Goal: Information Seeking & Learning: Learn about a topic

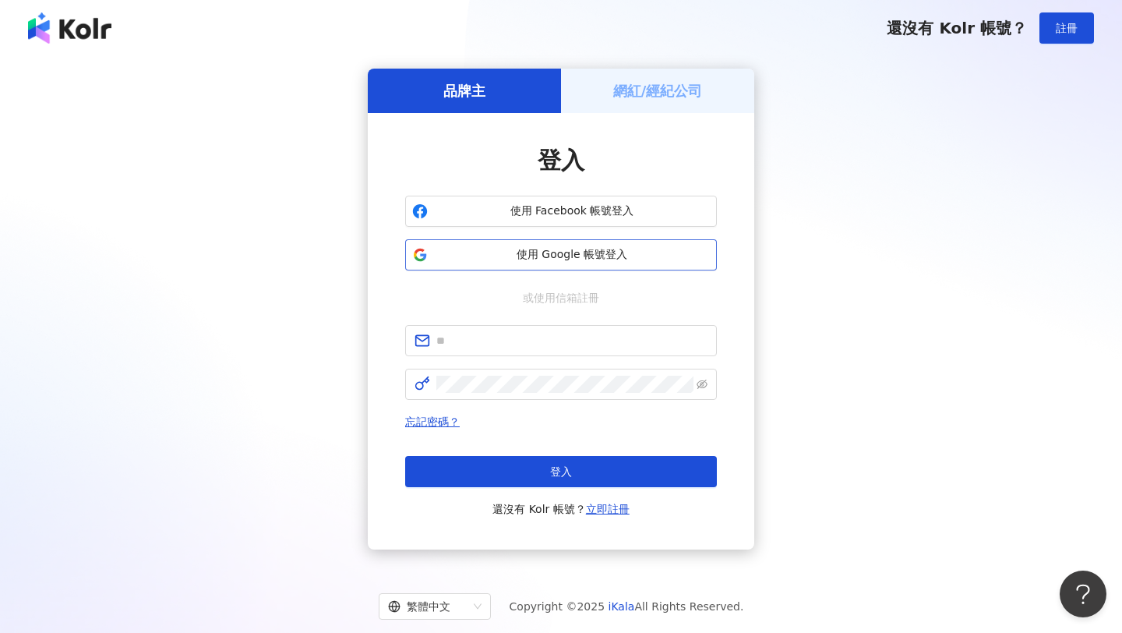
click at [594, 263] on button "使用 Google 帳號登入" at bounding box center [561, 254] width 312 height 31
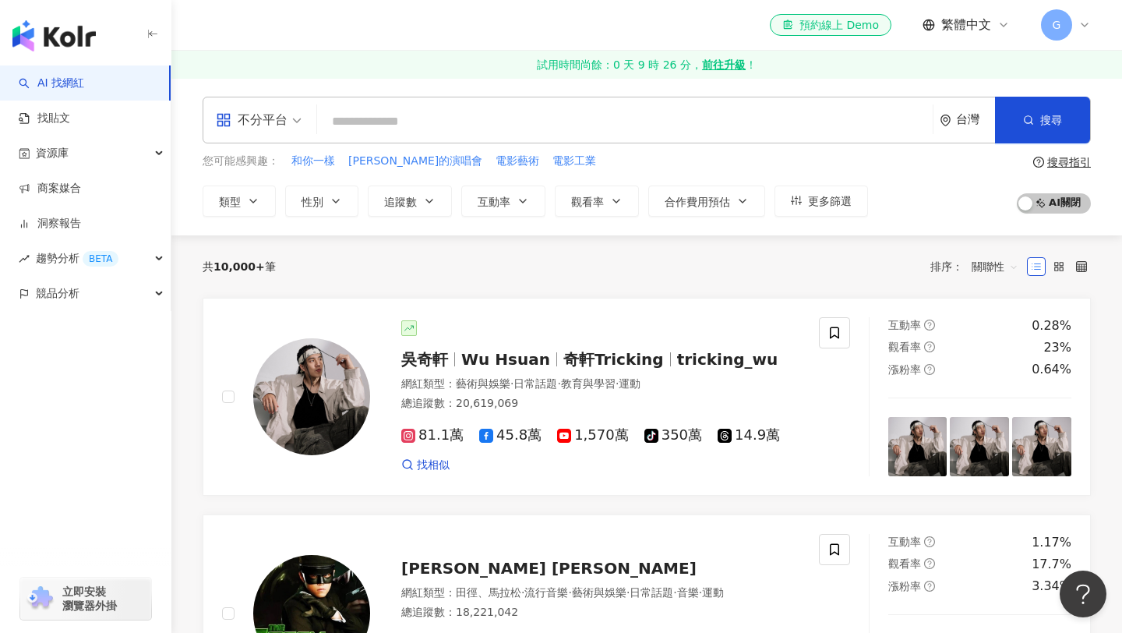
click at [740, 98] on div "不分平台 台灣 搜尋" at bounding box center [647, 120] width 889 height 47
click at [766, 113] on input "search" at bounding box center [624, 122] width 603 height 30
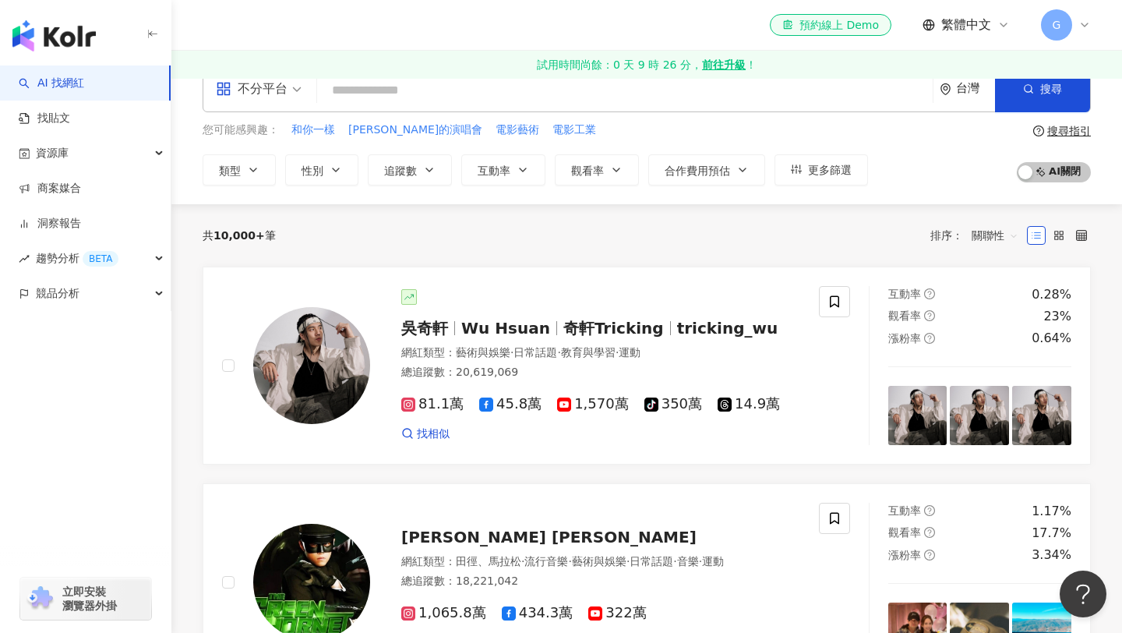
scroll to position [42, 0]
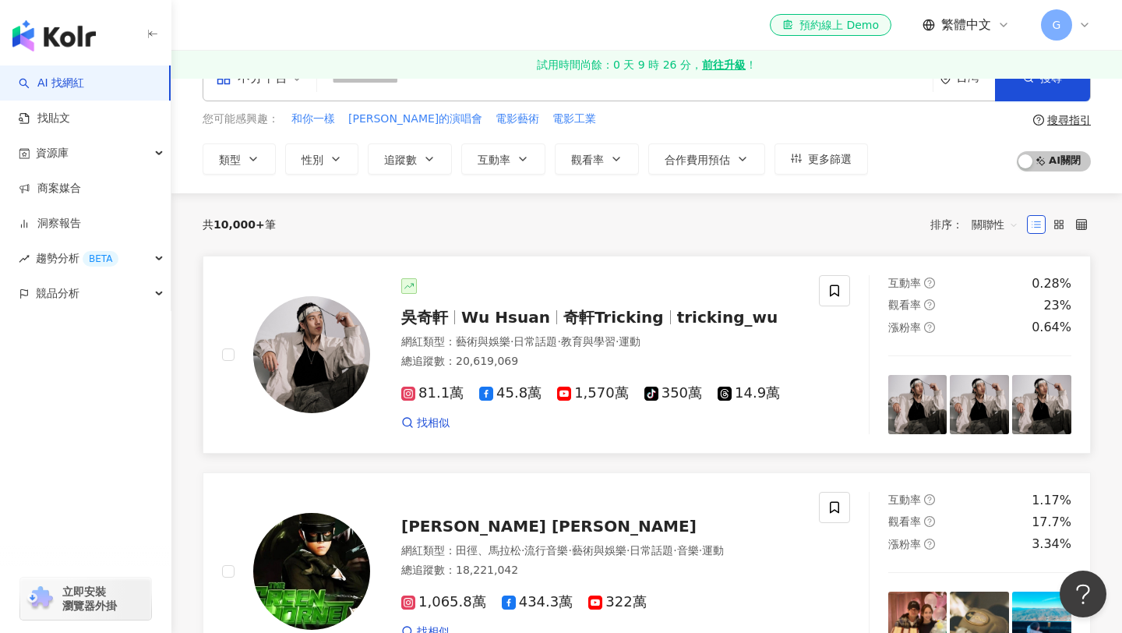
click at [570, 304] on div "[PERSON_NAME][PERSON_NAME] Hsuan 奇軒Tricking tricking_wu 網紅類型 ： 藝術與娛樂 · 日常話題 · 教…" at bounding box center [585, 354] width 430 height 152
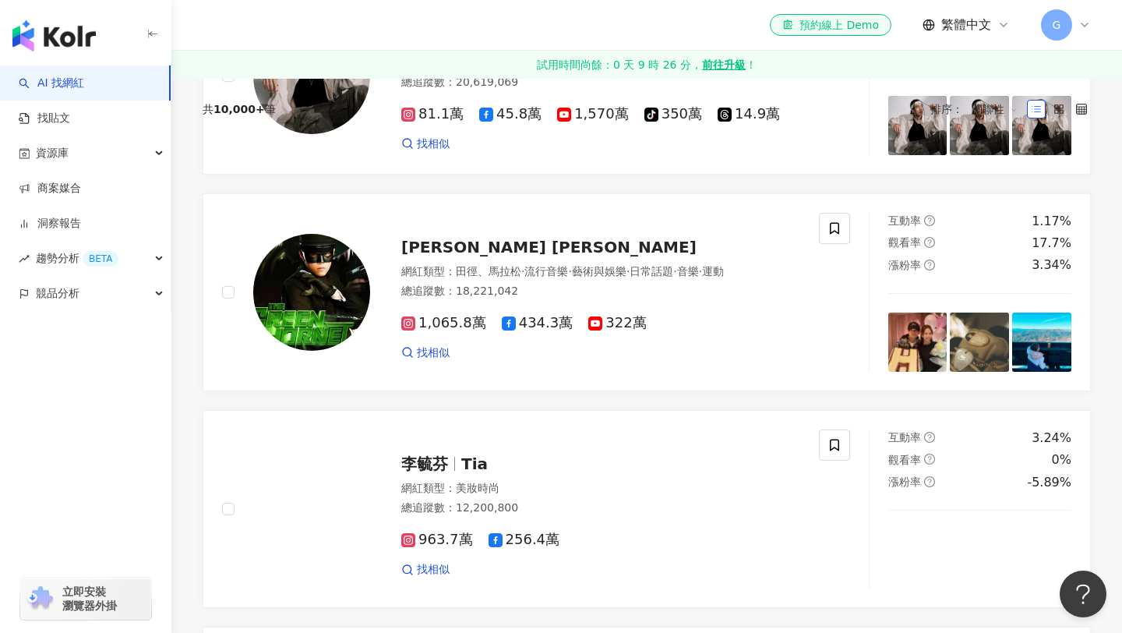
scroll to position [0, 0]
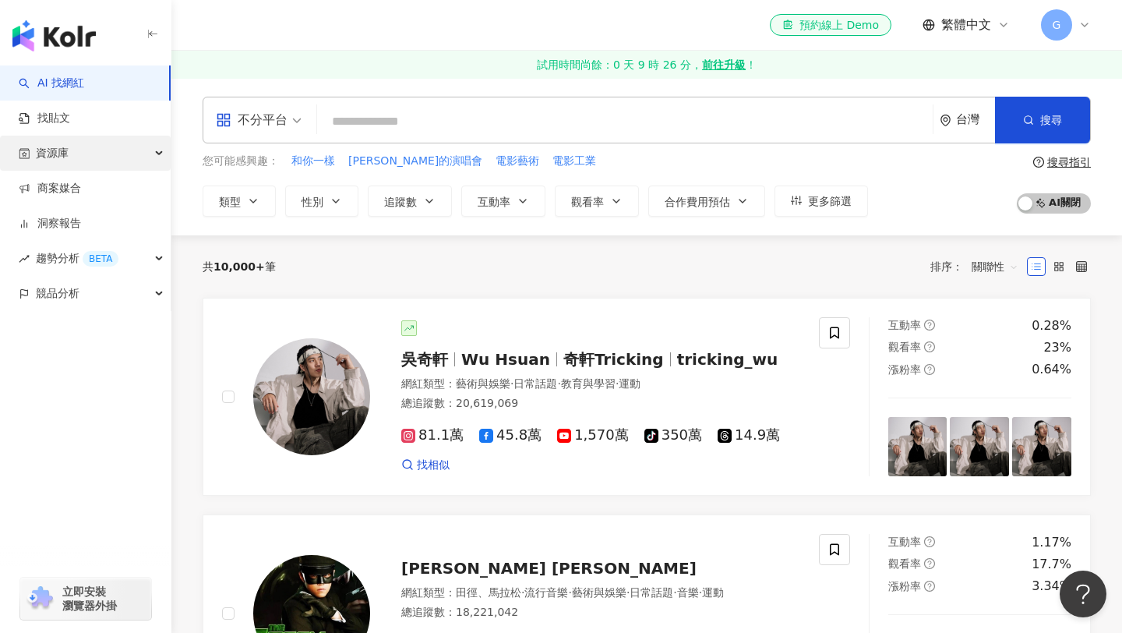
click at [133, 147] on div "資源庫" at bounding box center [85, 153] width 171 height 35
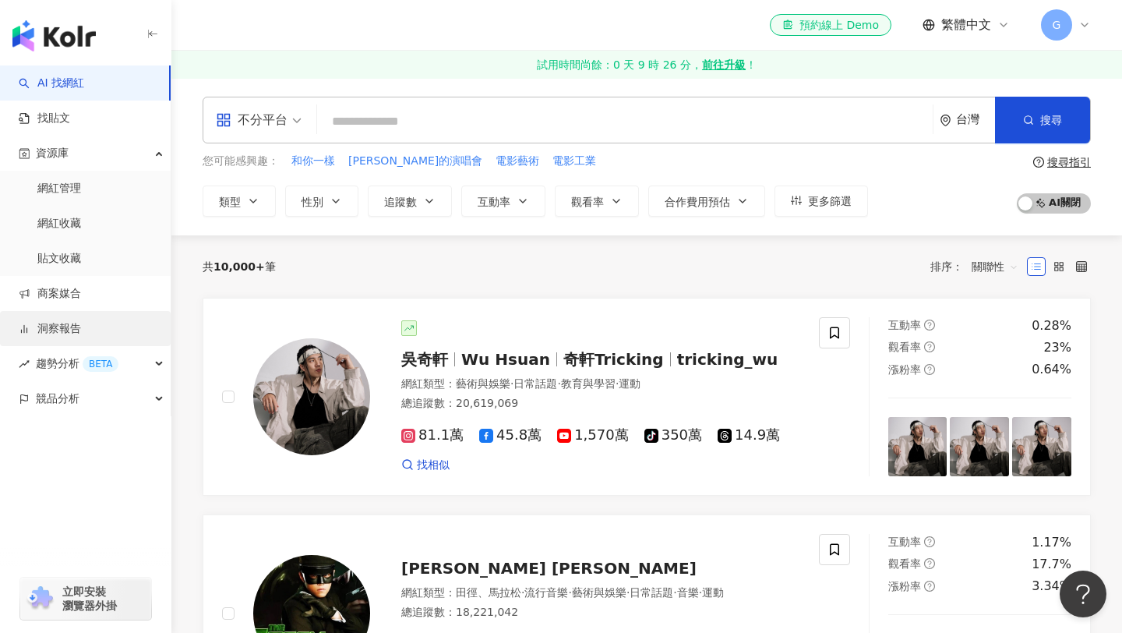
click at [81, 333] on link "洞察報告" at bounding box center [50, 329] width 62 height 16
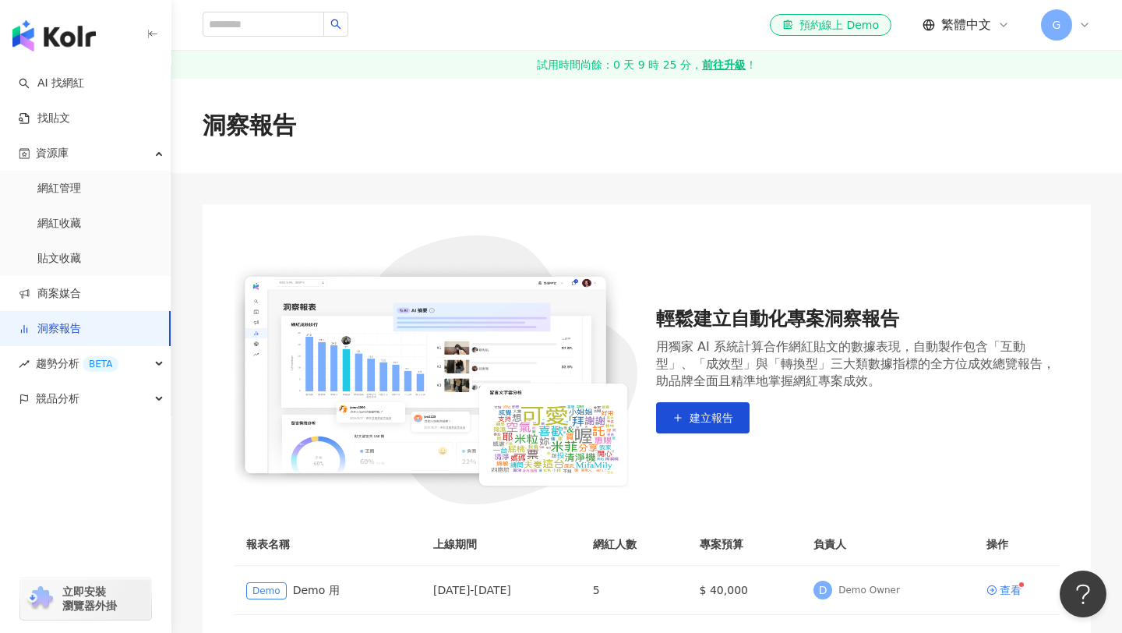
scroll to position [186, 0]
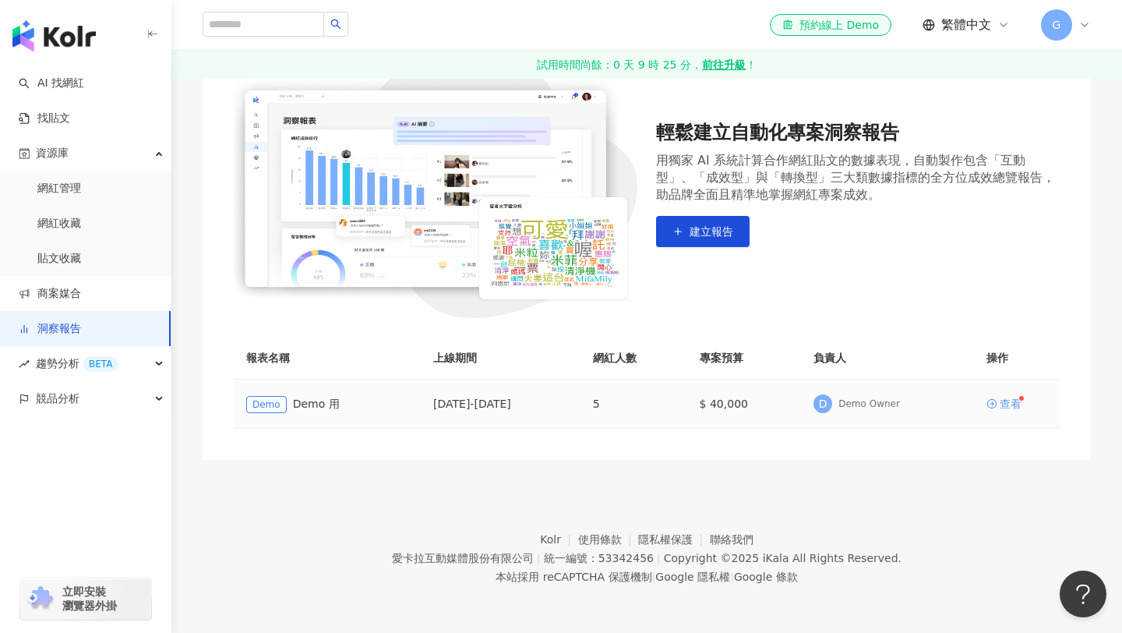
click at [1000, 401] on div "查看" at bounding box center [1011, 403] width 22 height 11
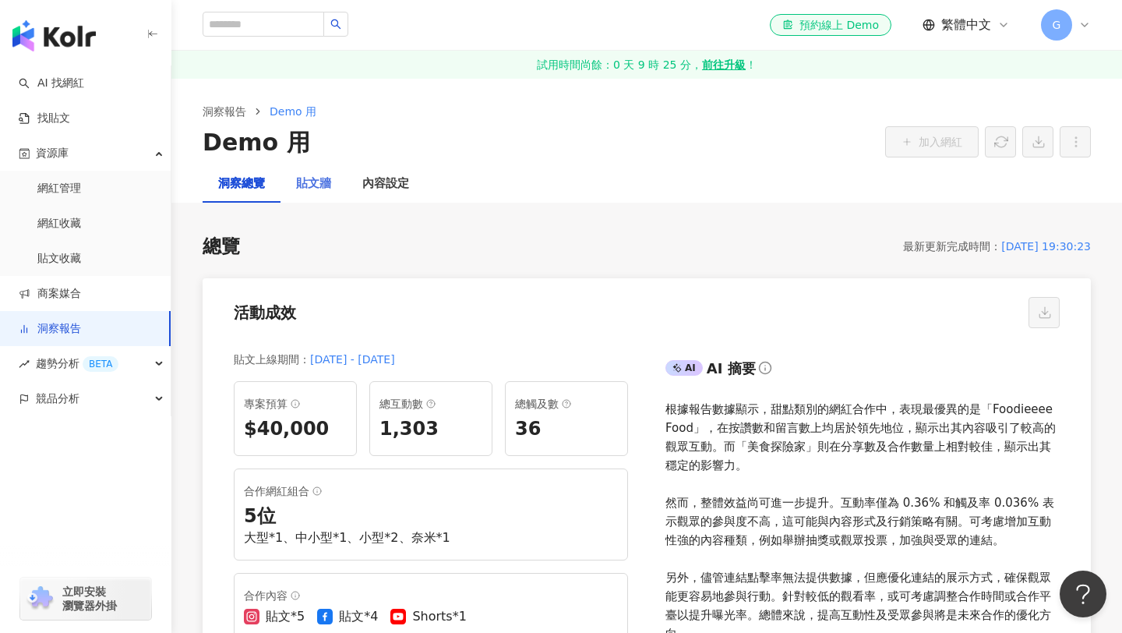
click at [329, 166] on div "貼文牆" at bounding box center [314, 183] width 66 height 37
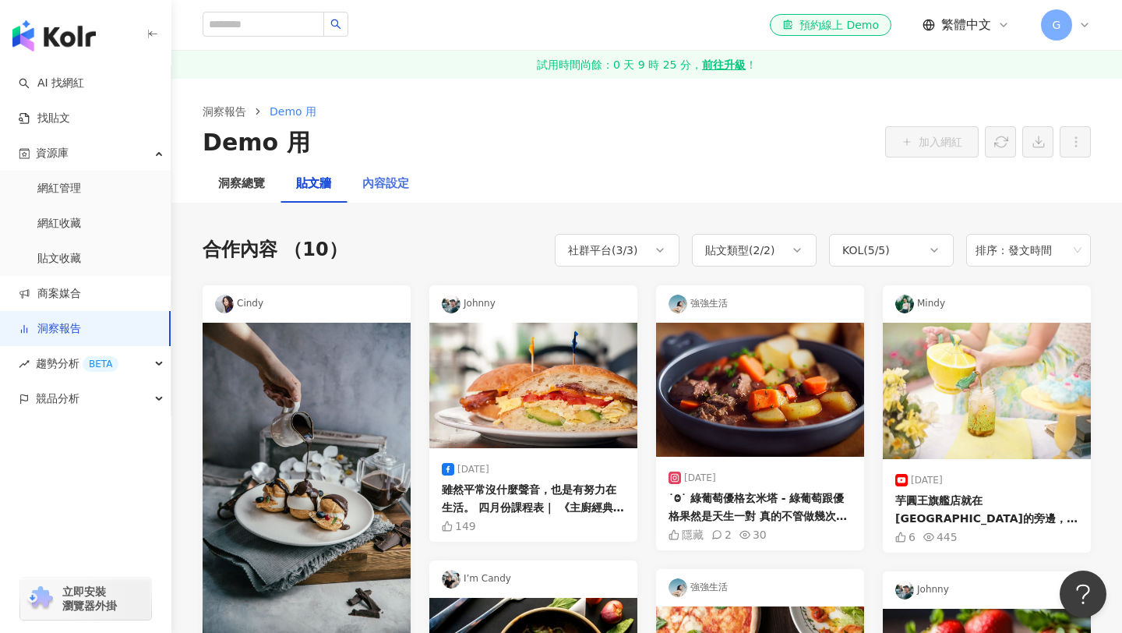
click at [353, 177] on div "內容設定" at bounding box center [386, 183] width 78 height 37
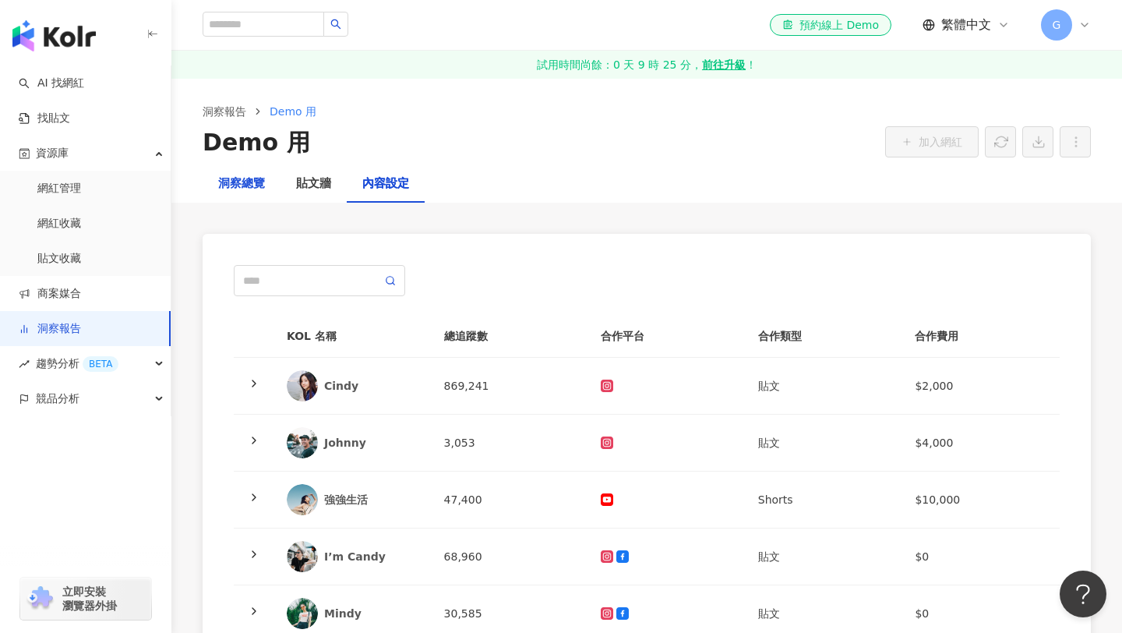
click at [250, 181] on div "洞察總覽" at bounding box center [241, 184] width 47 height 19
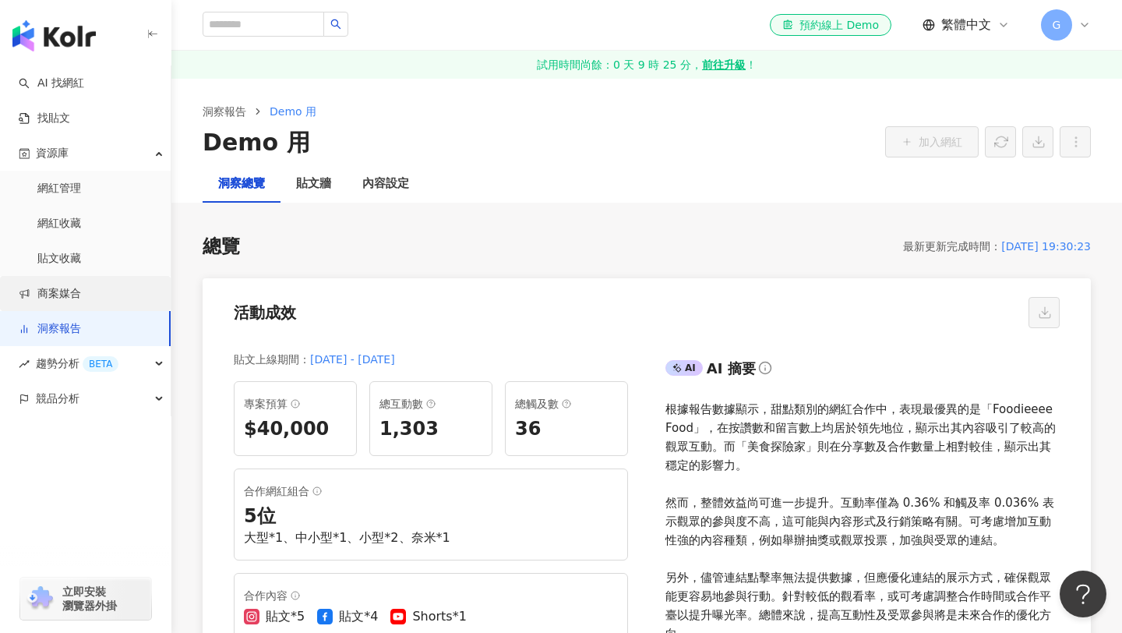
click at [75, 286] on link "商案媒合" at bounding box center [50, 294] width 62 height 16
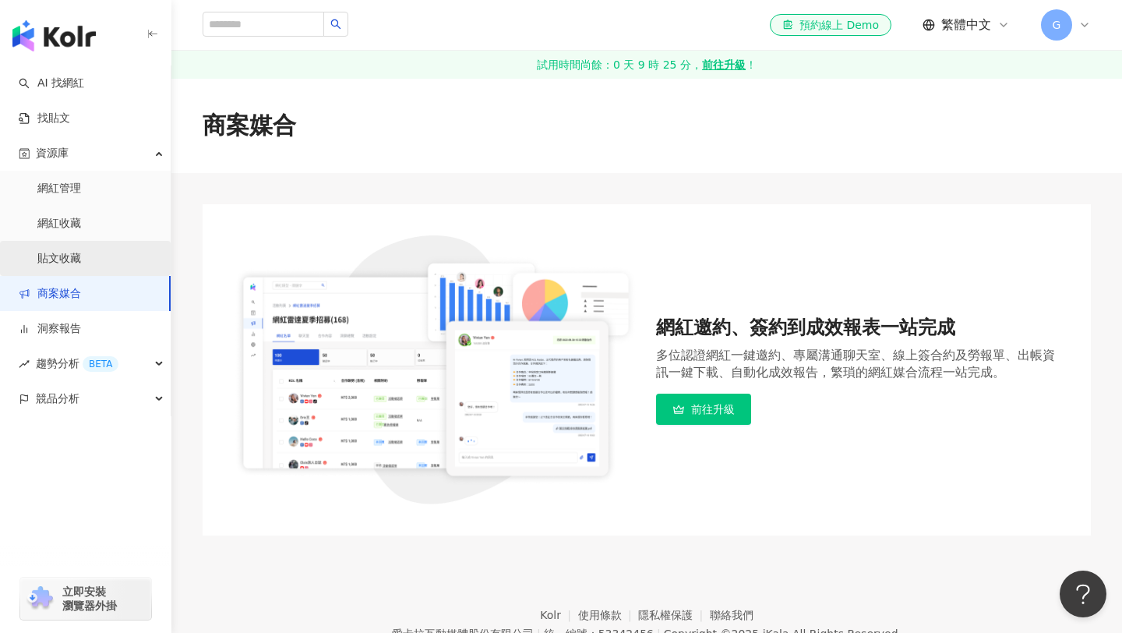
click at [81, 267] on link "貼文收藏" at bounding box center [59, 259] width 44 height 16
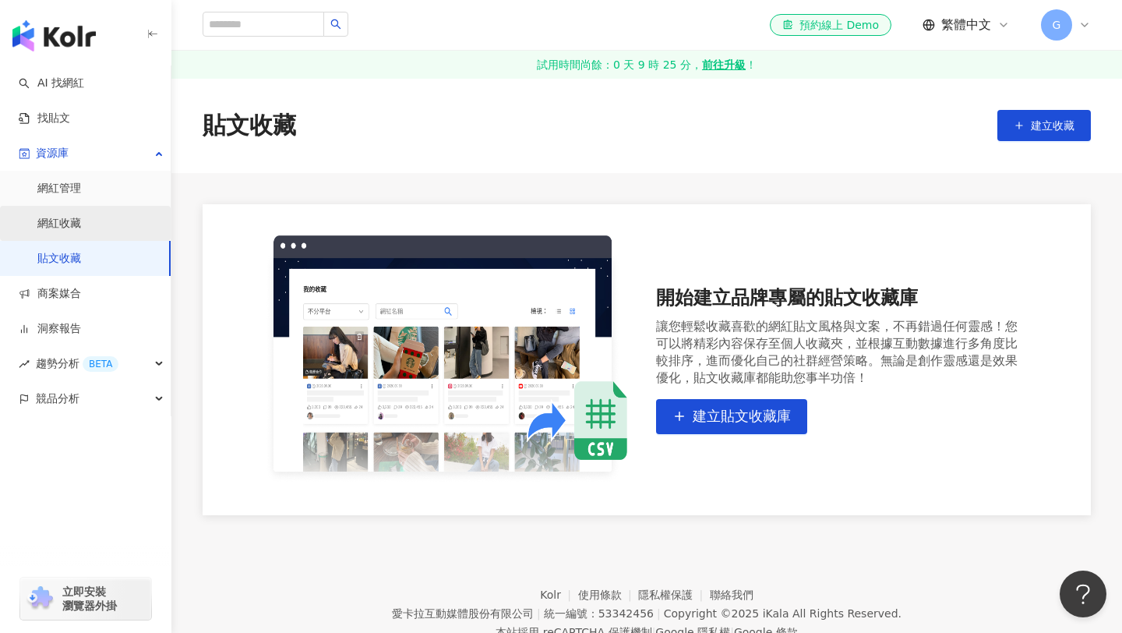
click at [81, 227] on link "網紅收藏" at bounding box center [59, 224] width 44 height 16
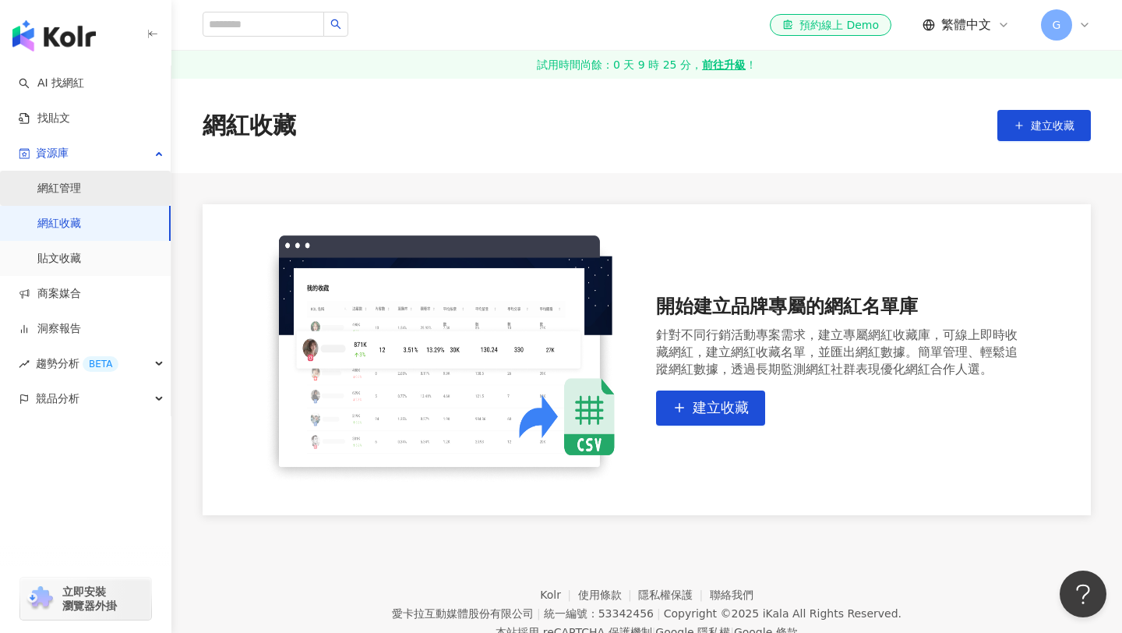
click at [81, 196] on link "網紅管理" at bounding box center [59, 189] width 44 height 16
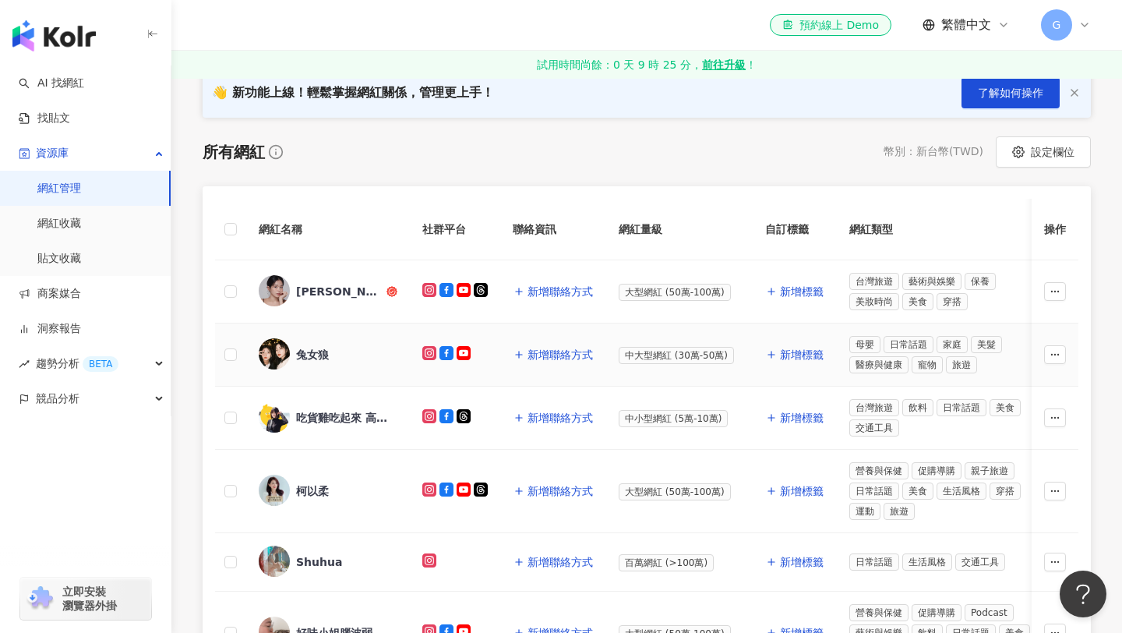
scroll to position [186, 0]
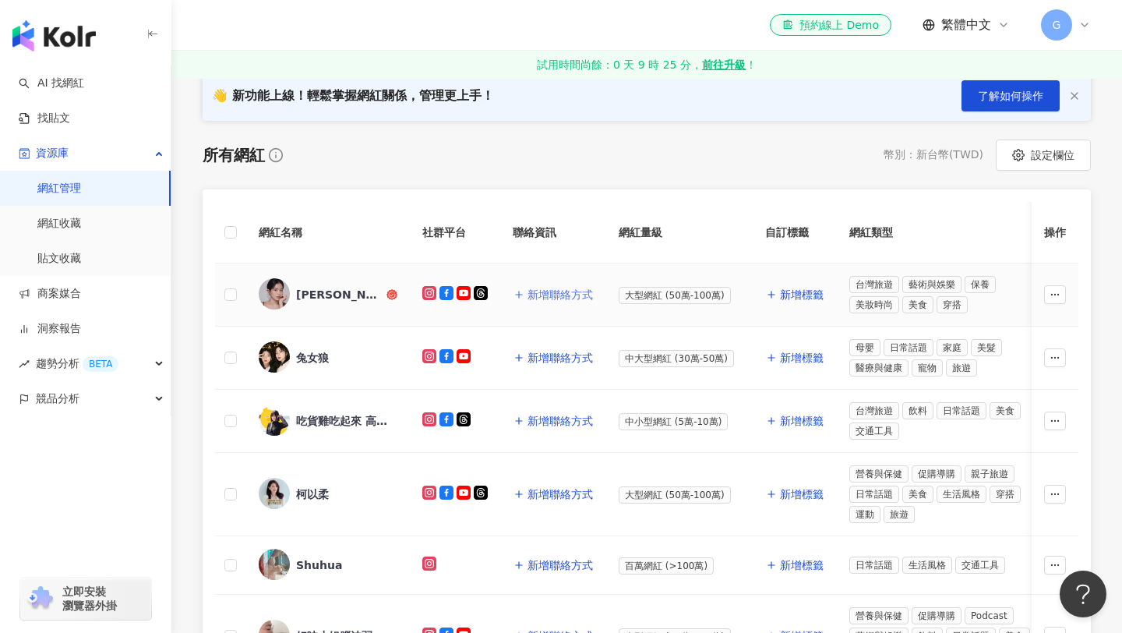
click at [546, 291] on span "新增聯絡方式" at bounding box center [560, 294] width 65 height 12
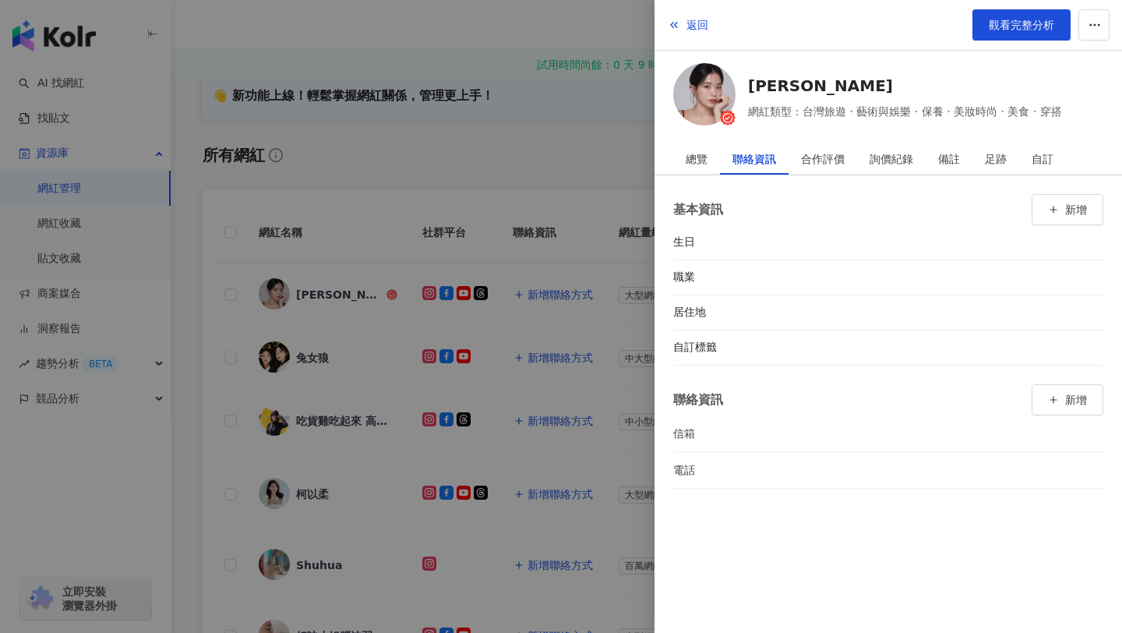
click at [545, 260] on div at bounding box center [561, 316] width 1122 height 633
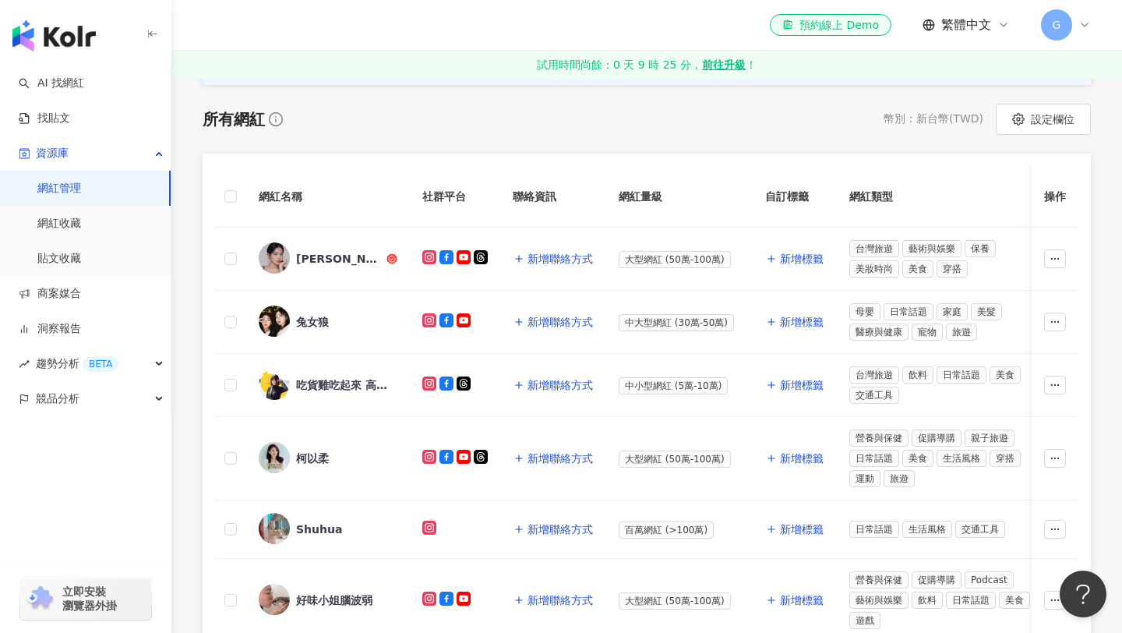
scroll to position [230, 0]
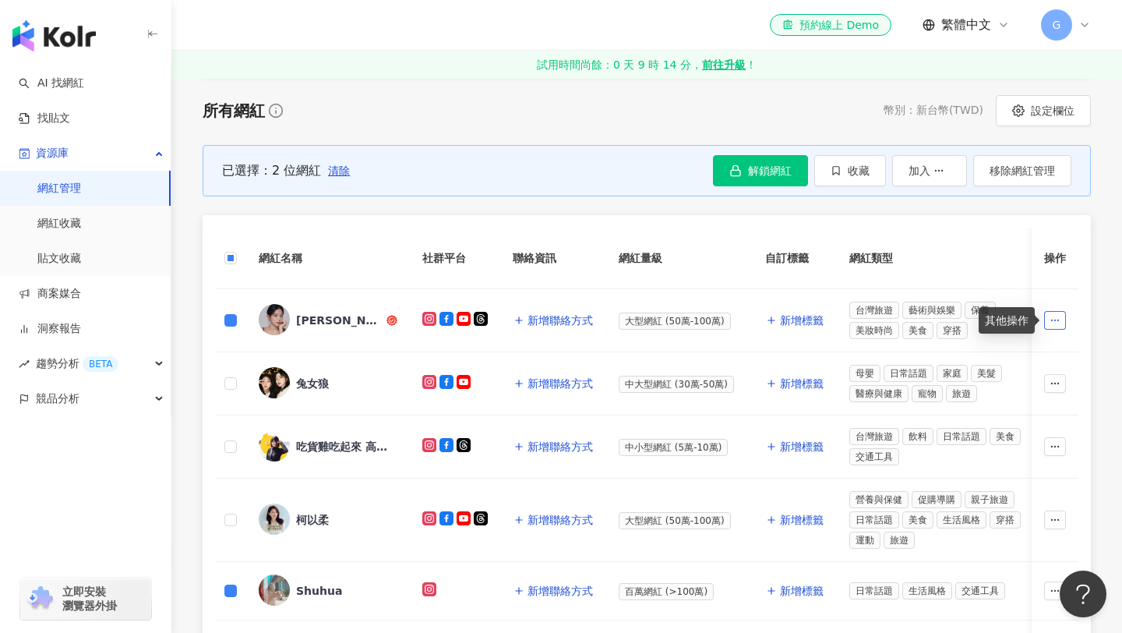
click at [1053, 319] on icon "button" at bounding box center [1055, 320] width 11 height 11
click at [1036, 425] on span "移除網紅管理" at bounding box center [1020, 421] width 65 height 12
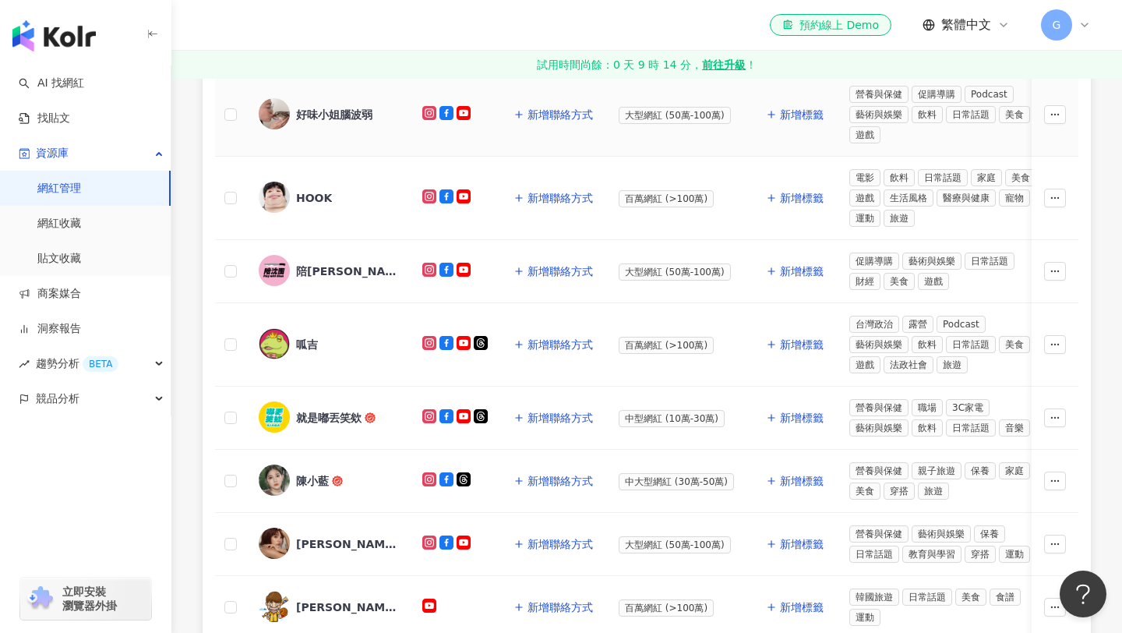
scroll to position [980, 0]
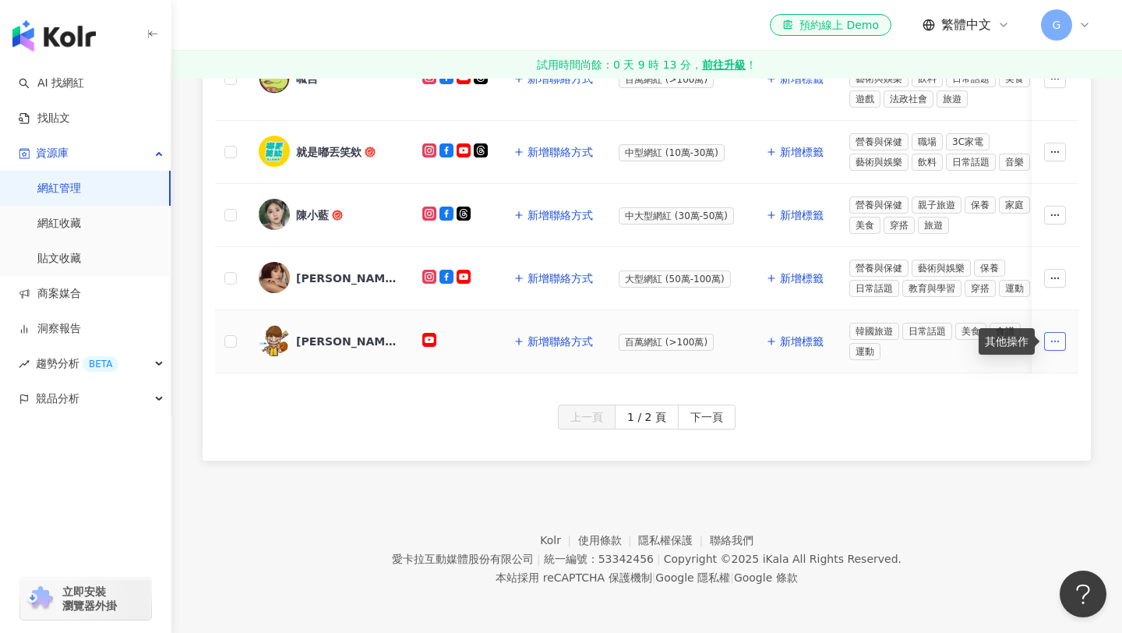
click at [1059, 341] on icon "button" at bounding box center [1055, 341] width 11 height 11
click at [1054, 445] on li "移除網紅管理" at bounding box center [1021, 441] width 84 height 31
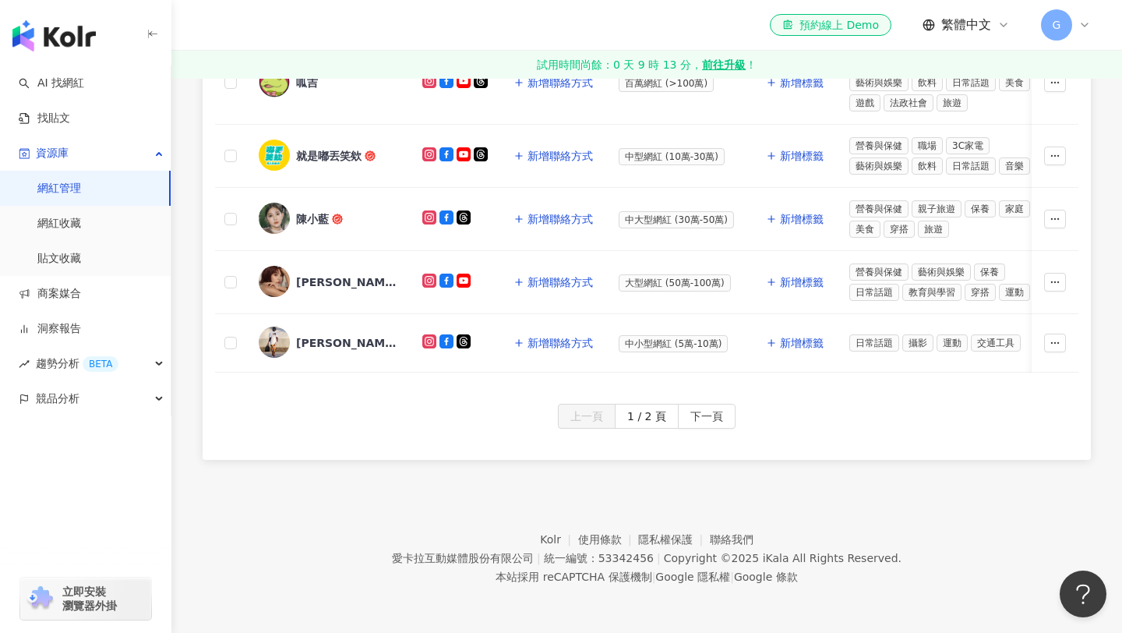
scroll to position [975, 0]
click at [1058, 341] on icon "button" at bounding box center [1055, 343] width 11 height 11
click at [1017, 433] on li "移除網紅管理" at bounding box center [1021, 443] width 84 height 31
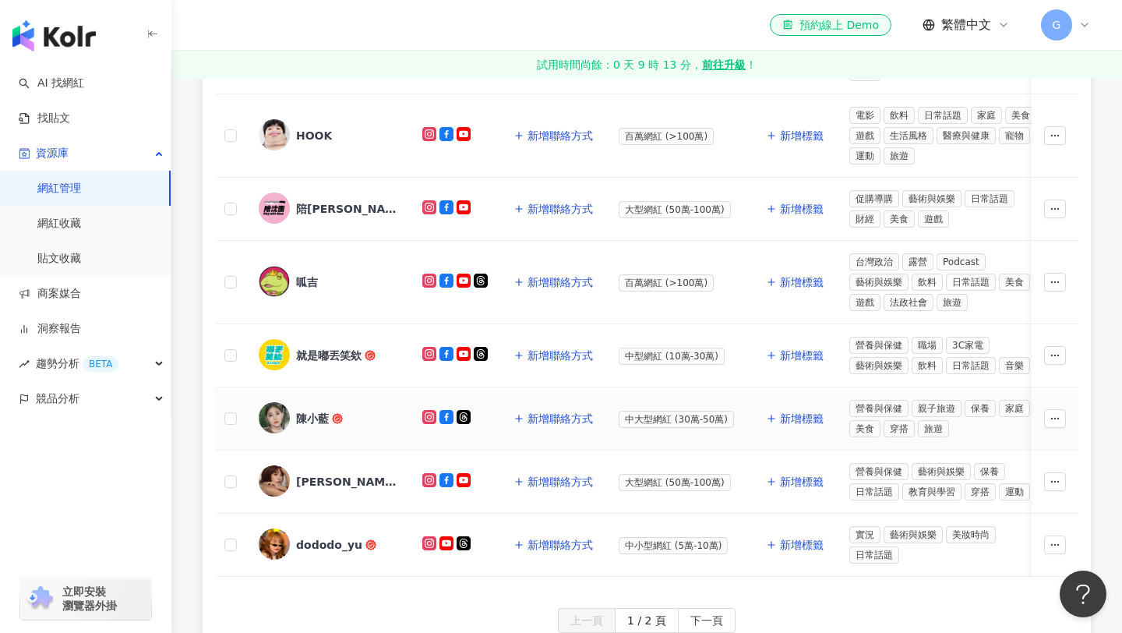
scroll to position [766, 0]
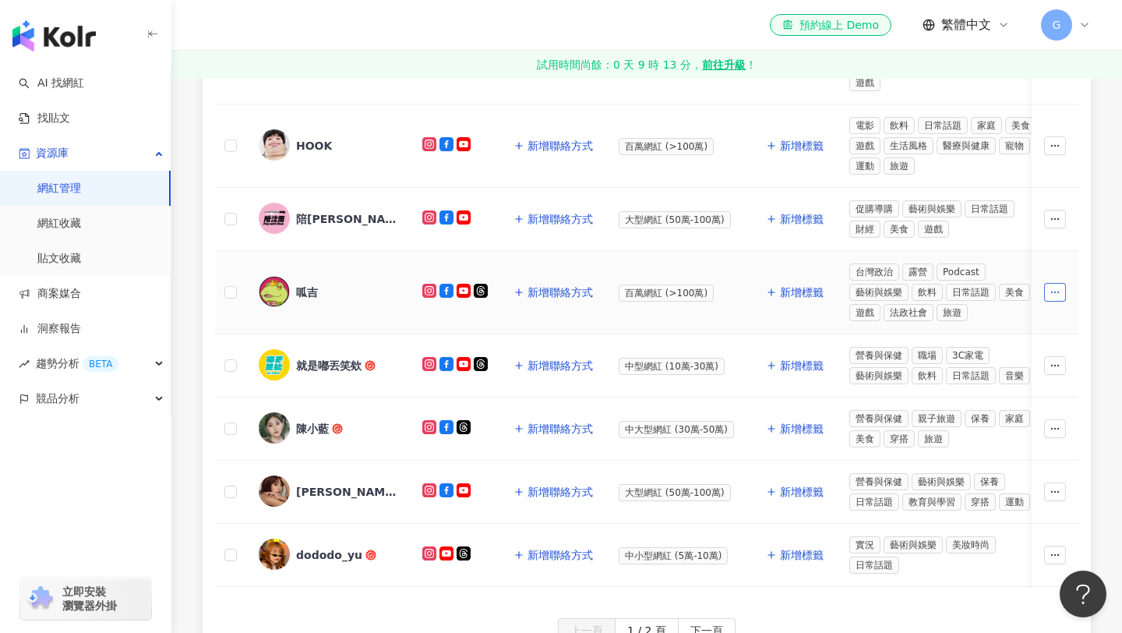
click at [1055, 298] on button "button" at bounding box center [1055, 292] width 22 height 19
click at [1011, 383] on li "移除網紅管理" at bounding box center [1021, 392] width 84 height 31
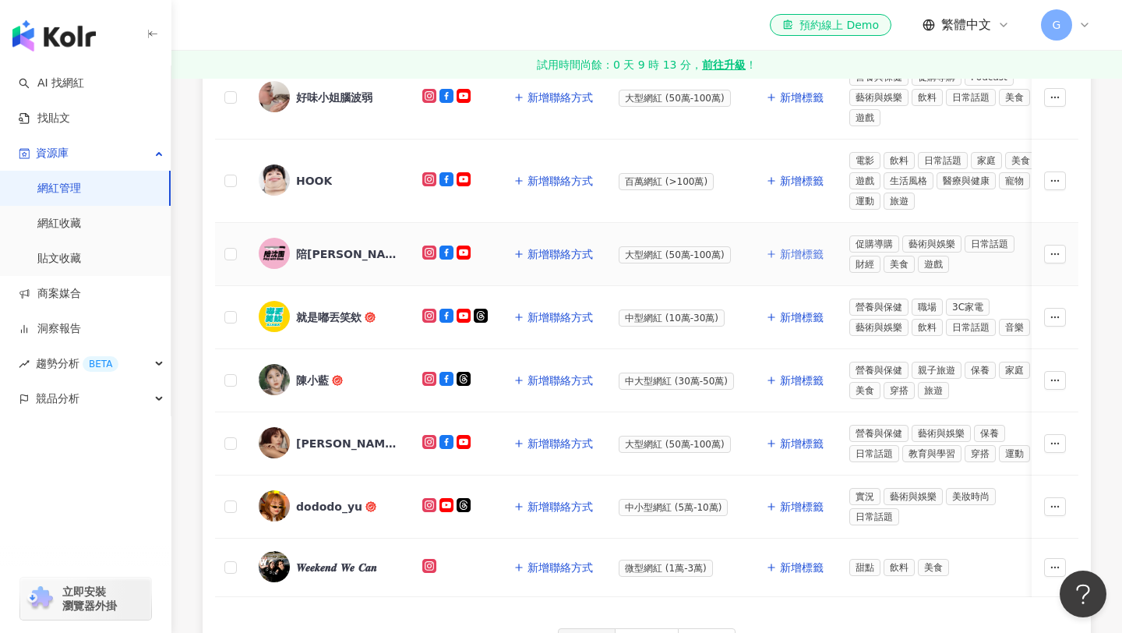
scroll to position [727, 0]
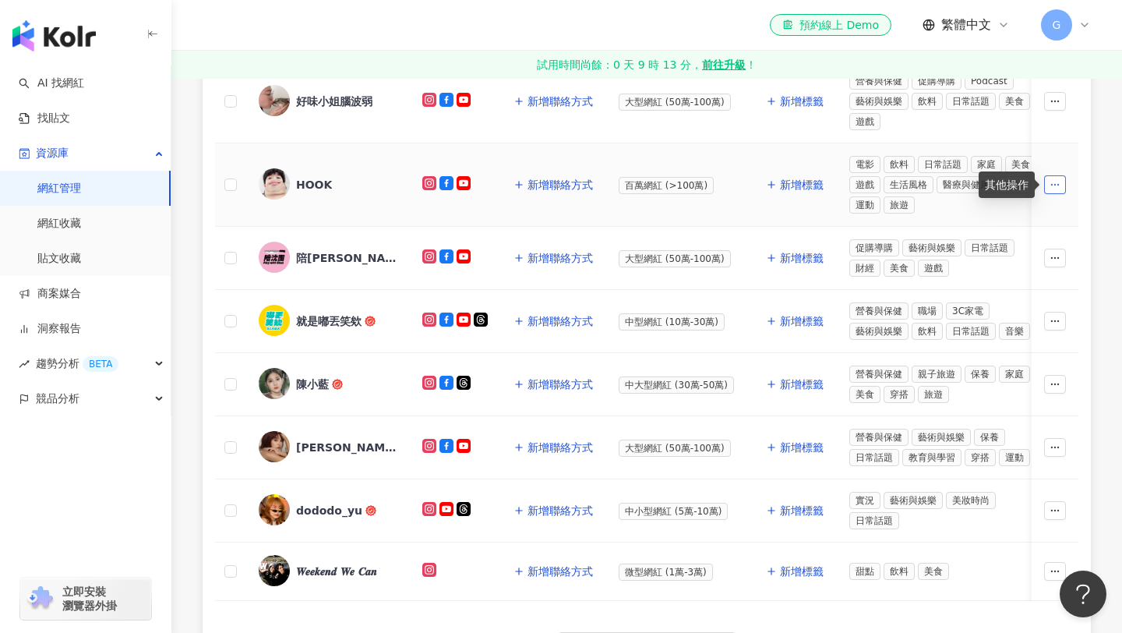
click at [1051, 179] on icon "button" at bounding box center [1055, 184] width 11 height 11
click at [1037, 292] on span "移除網紅管理" at bounding box center [1020, 285] width 65 height 17
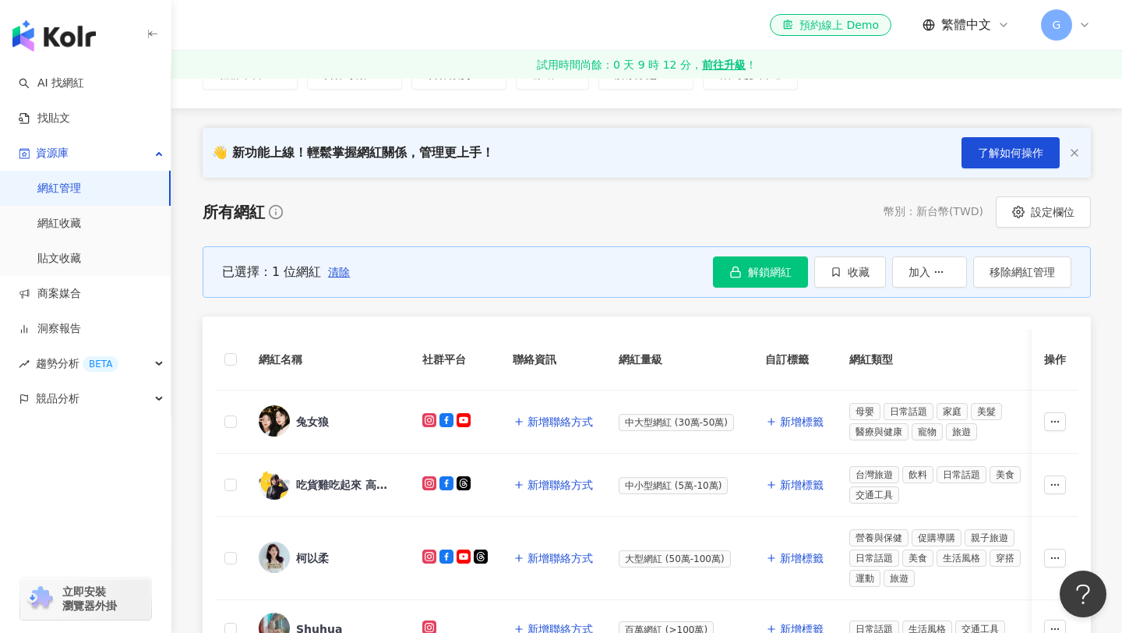
scroll to position [132, 0]
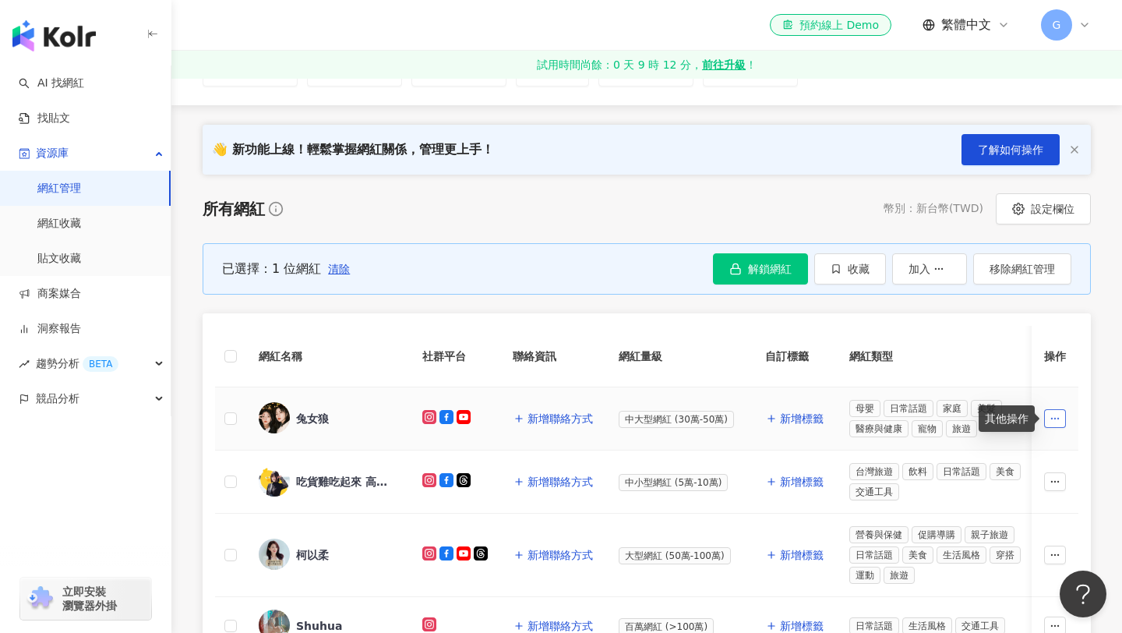
click at [1057, 415] on icon "button" at bounding box center [1055, 418] width 11 height 11
click at [1046, 516] on span "移除網紅管理" at bounding box center [1020, 519] width 65 height 12
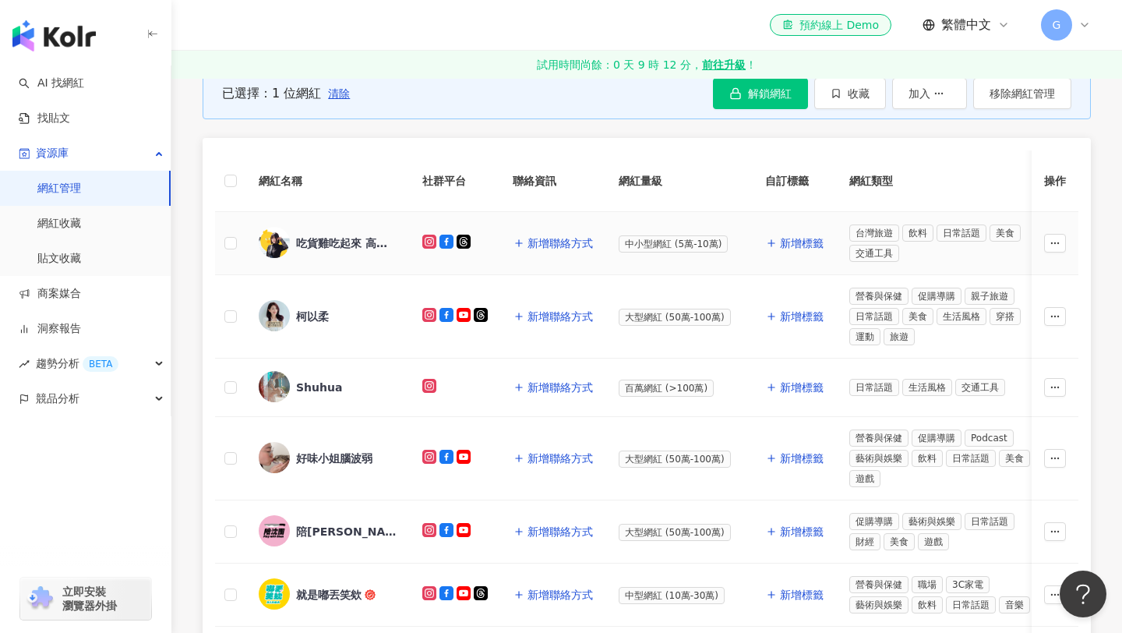
scroll to position [312, 0]
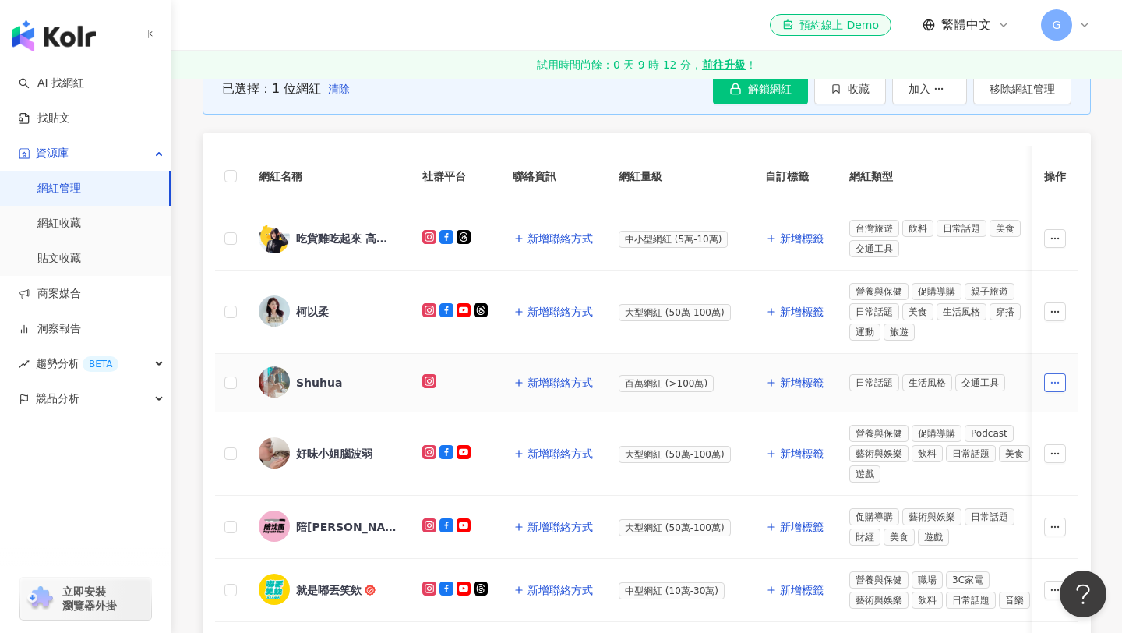
click at [1058, 386] on icon "button" at bounding box center [1055, 382] width 11 height 11
click at [1027, 482] on span "移除網紅管理" at bounding box center [1020, 483] width 65 height 12
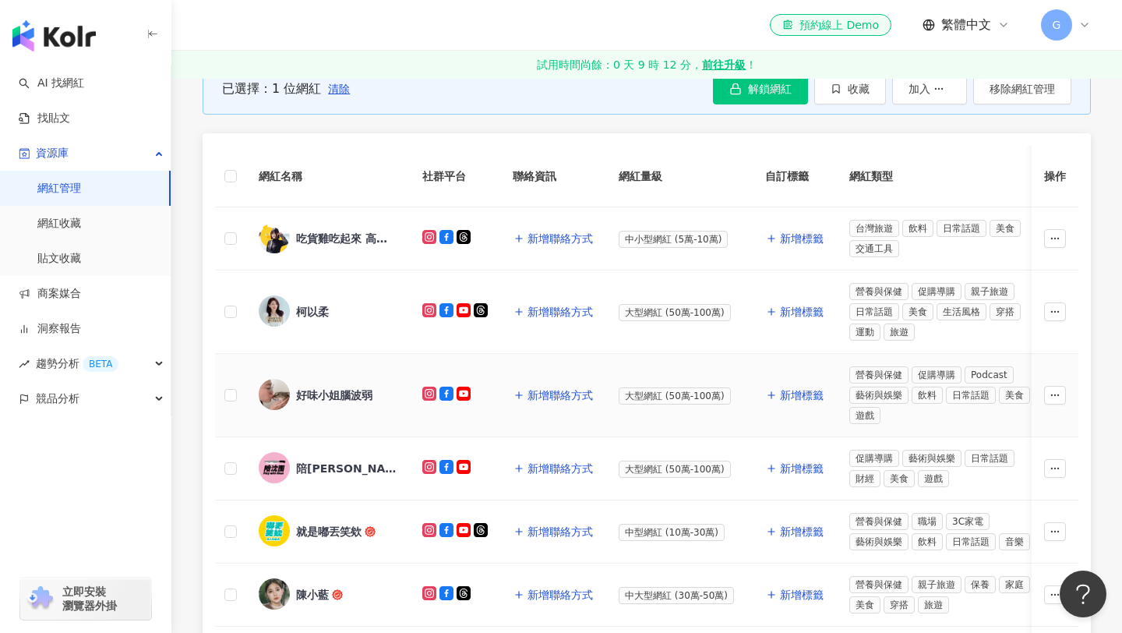
click at [368, 391] on div "好味小姐腦波弱" at bounding box center [334, 395] width 76 height 16
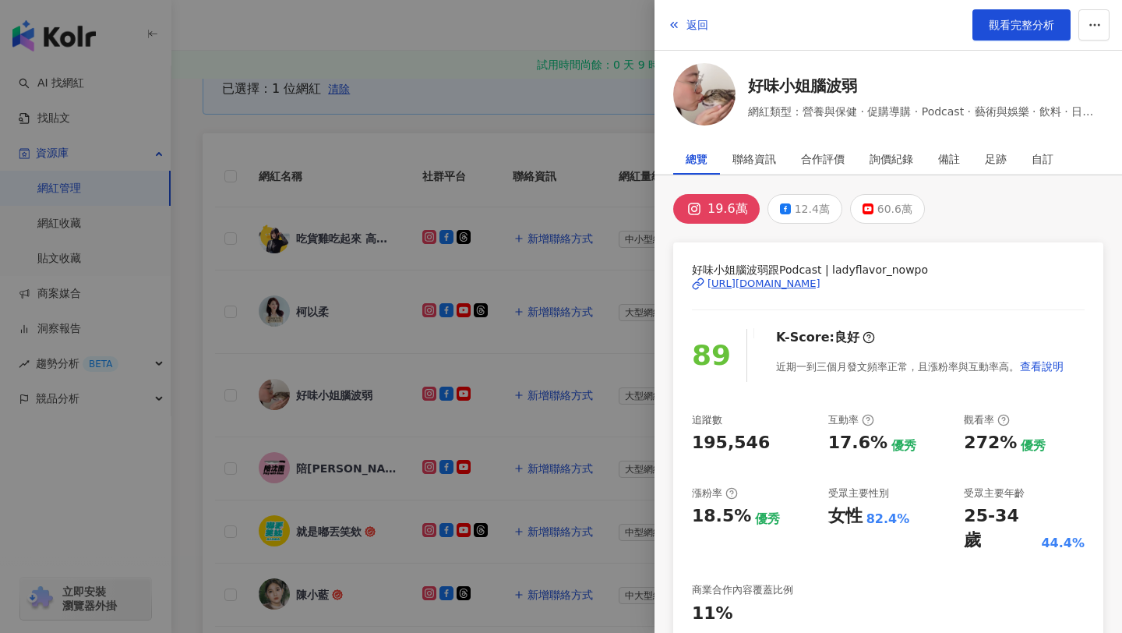
scroll to position [263, 0]
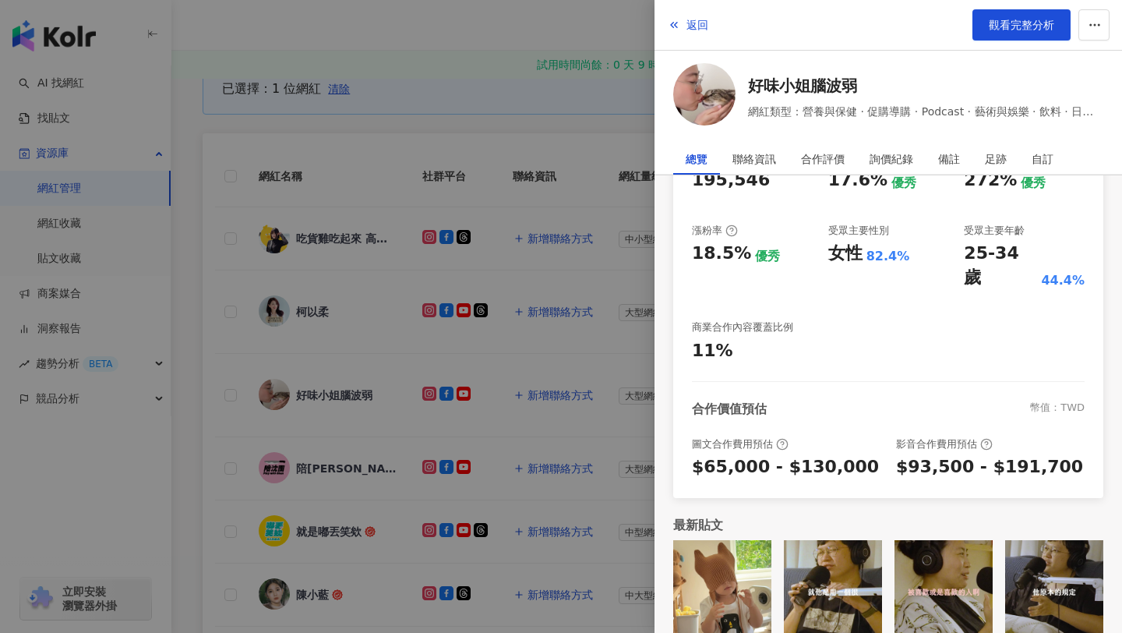
click at [531, 422] on div at bounding box center [561, 316] width 1122 height 633
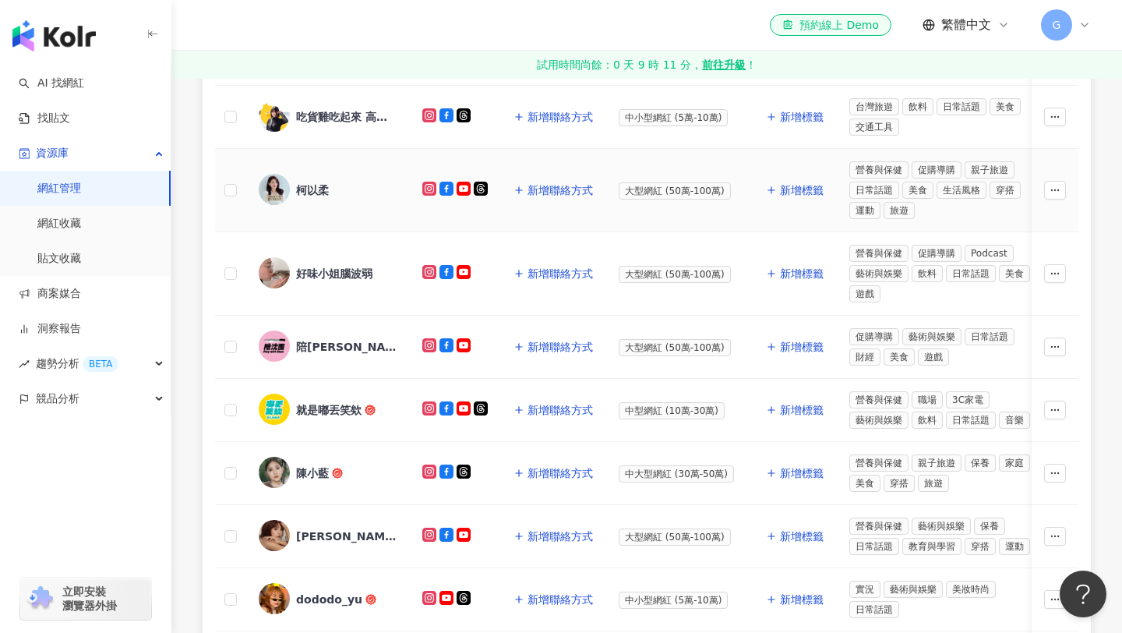
scroll to position [0, 0]
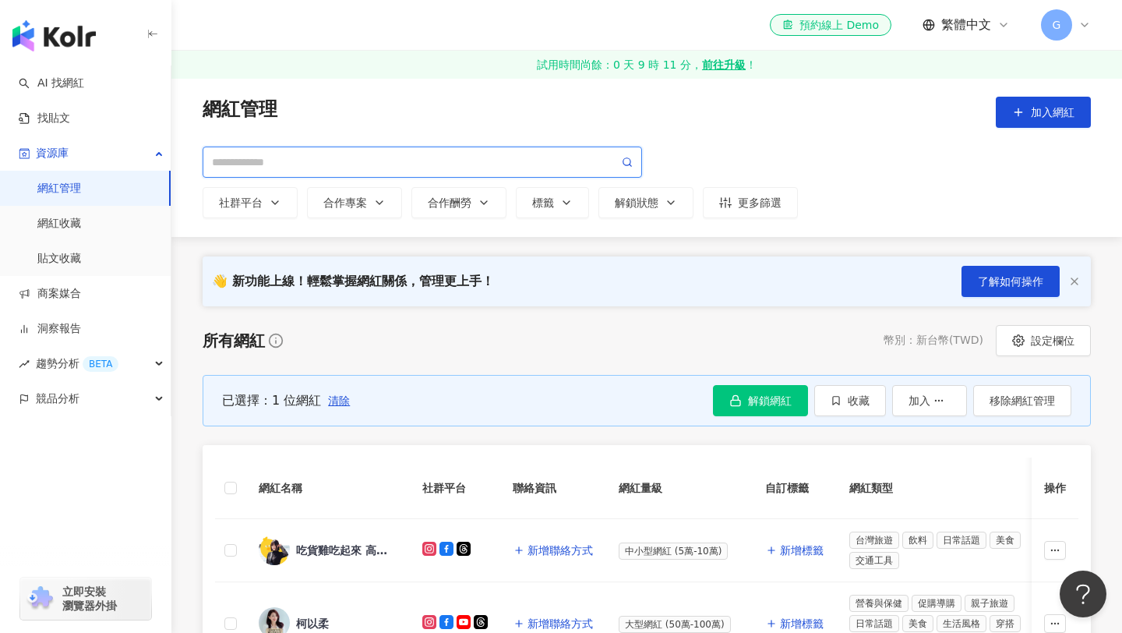
click at [486, 157] on input "search" at bounding box center [415, 162] width 407 height 17
type input "*"
click at [84, 88] on link "AI 找網紅" at bounding box center [51, 84] width 65 height 16
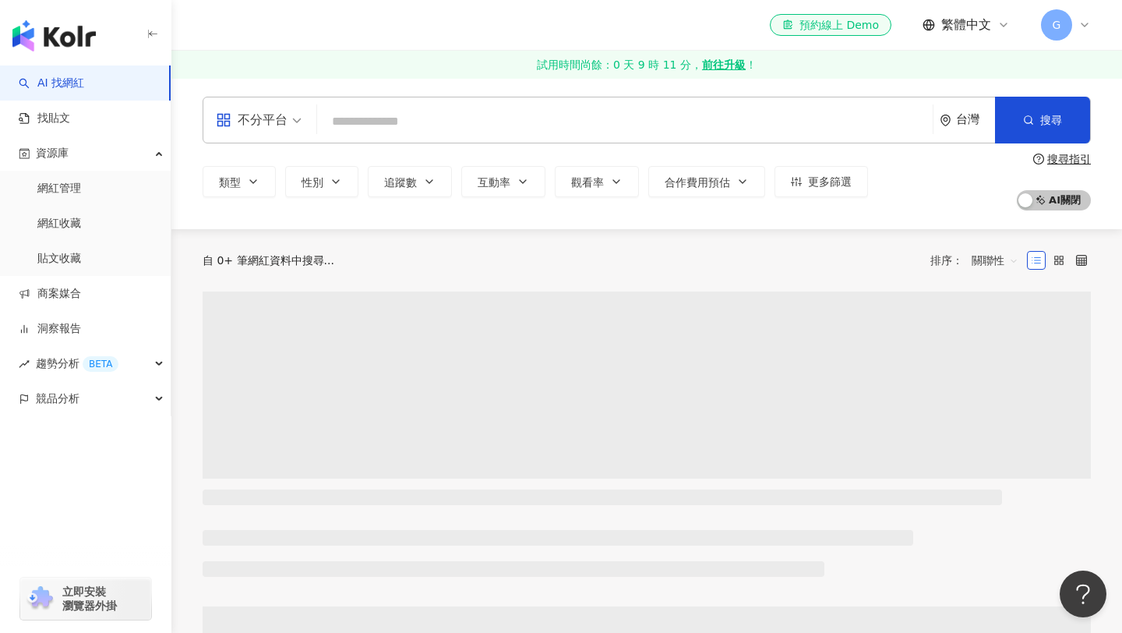
click at [570, 101] on div "不分平台 台灣 搜尋" at bounding box center [647, 120] width 889 height 47
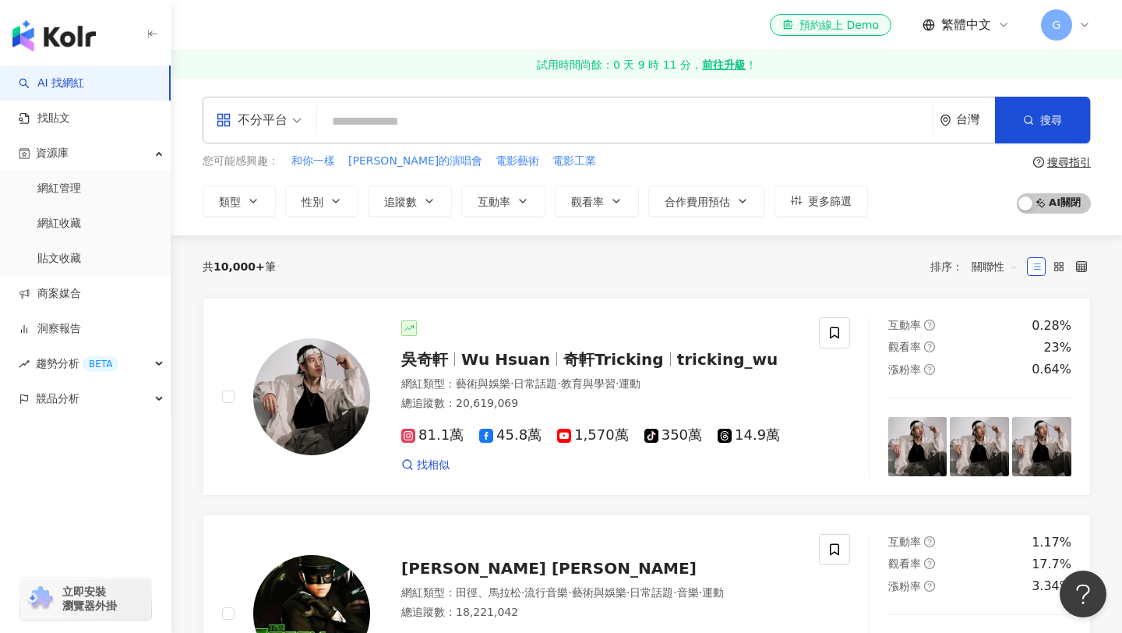
click at [553, 116] on input "search" at bounding box center [624, 122] width 603 height 30
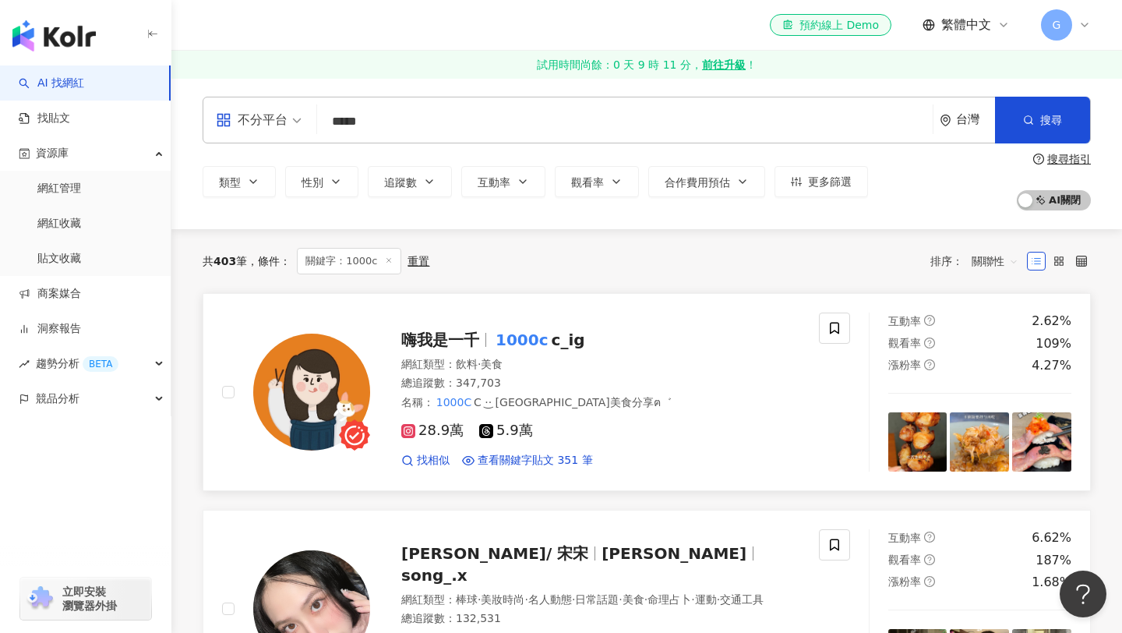
type input "*****"
click at [507, 336] on mark "1000c" at bounding box center [522, 339] width 59 height 25
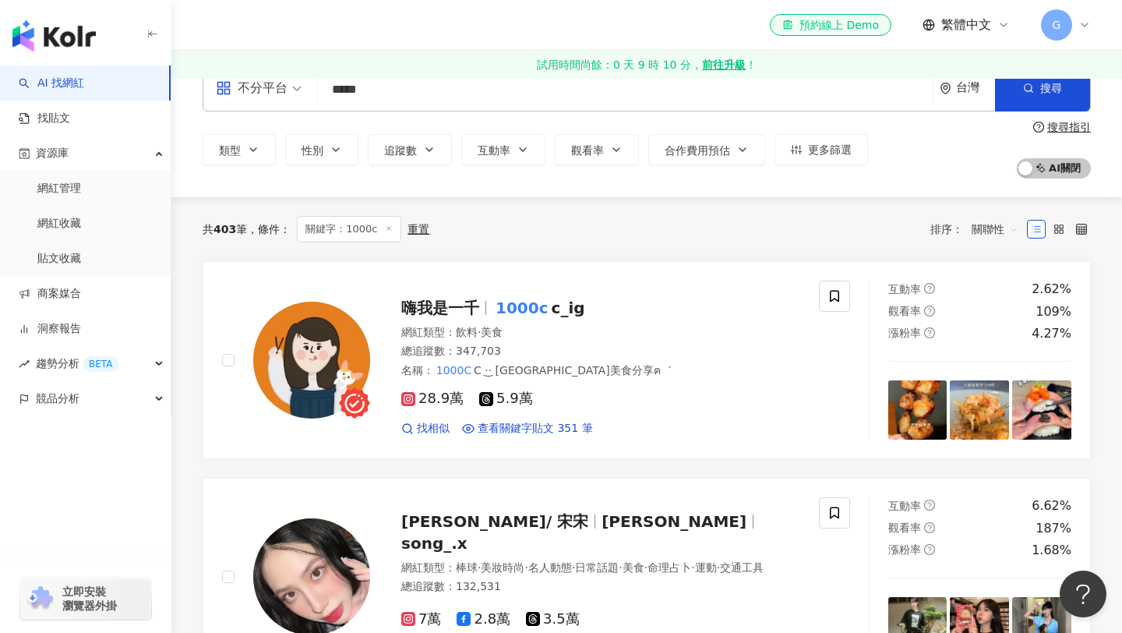
scroll to position [94, 0]
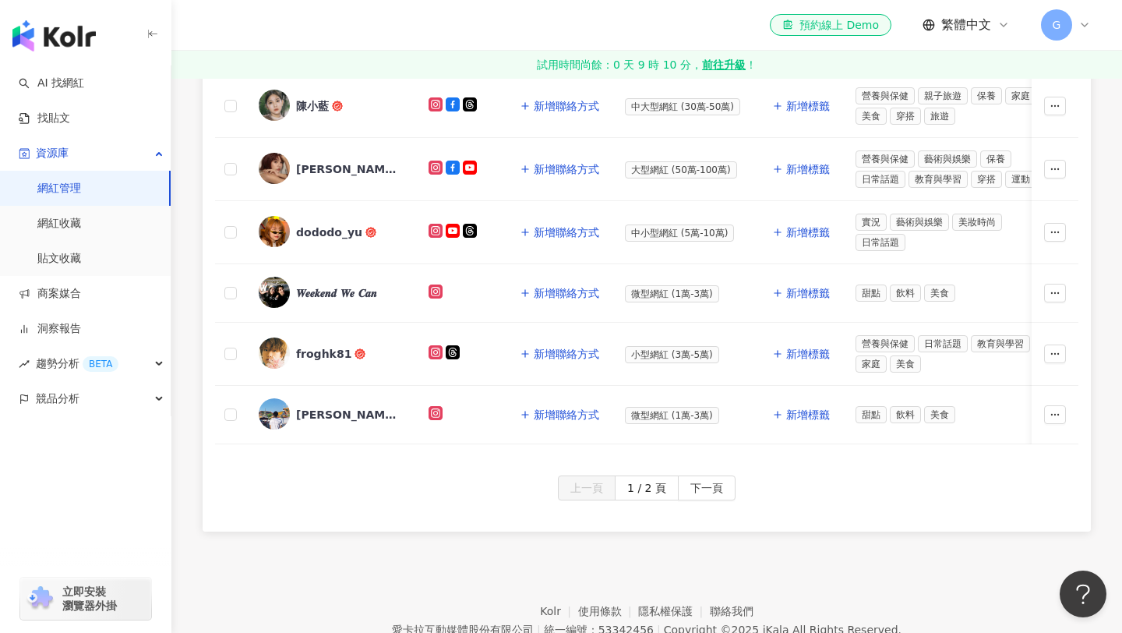
scroll to position [859, 0]
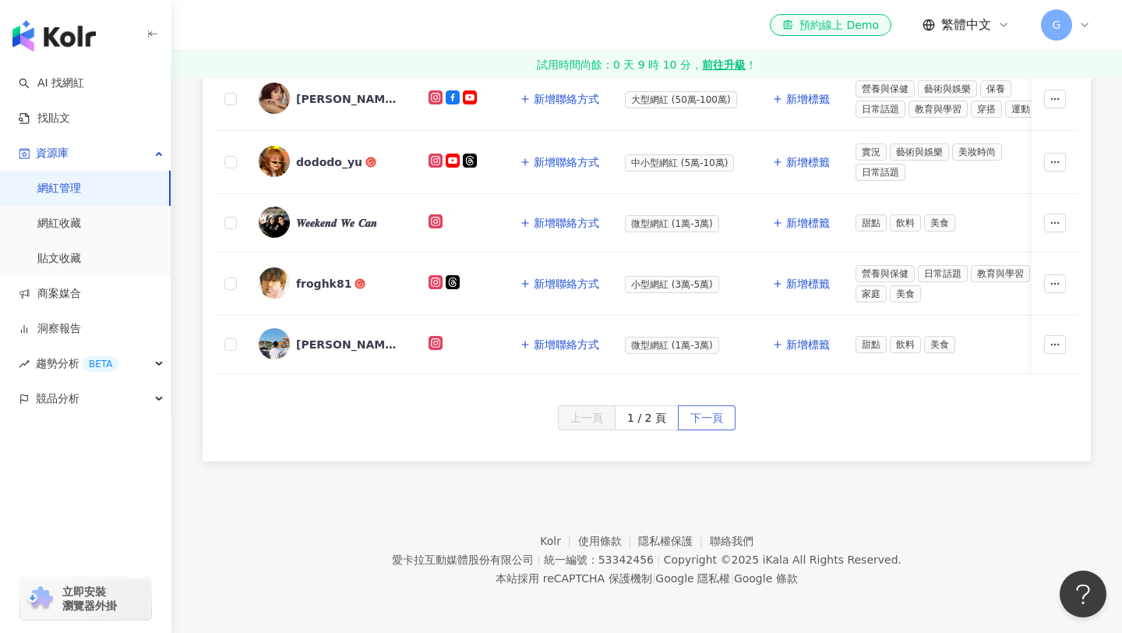
click at [695, 419] on span "下一頁" at bounding box center [707, 418] width 33 height 25
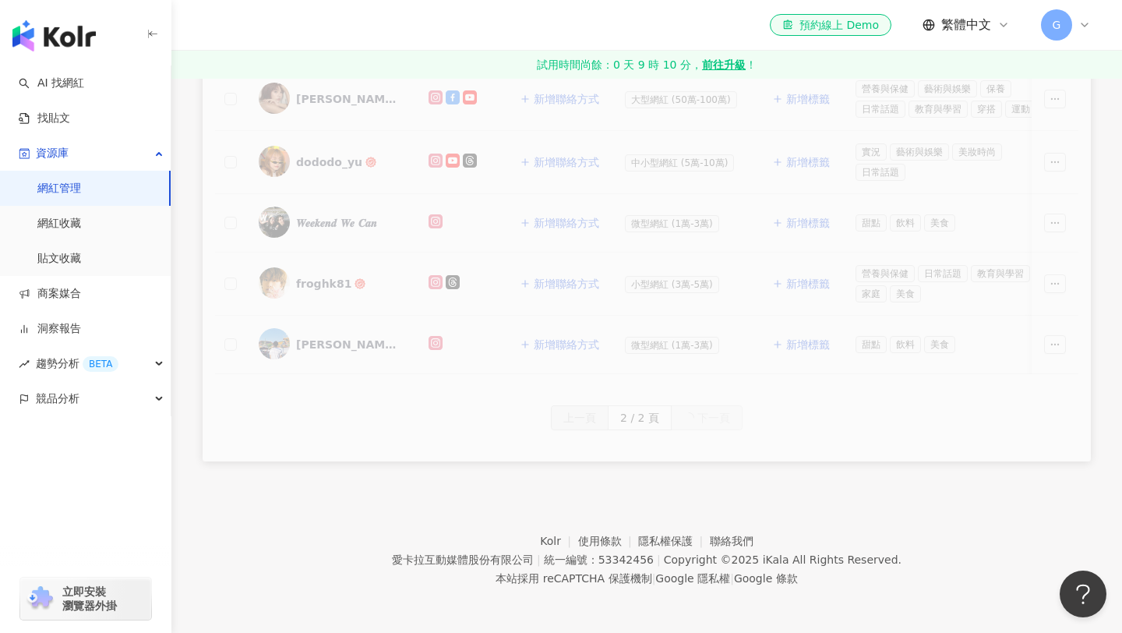
scroll to position [203, 0]
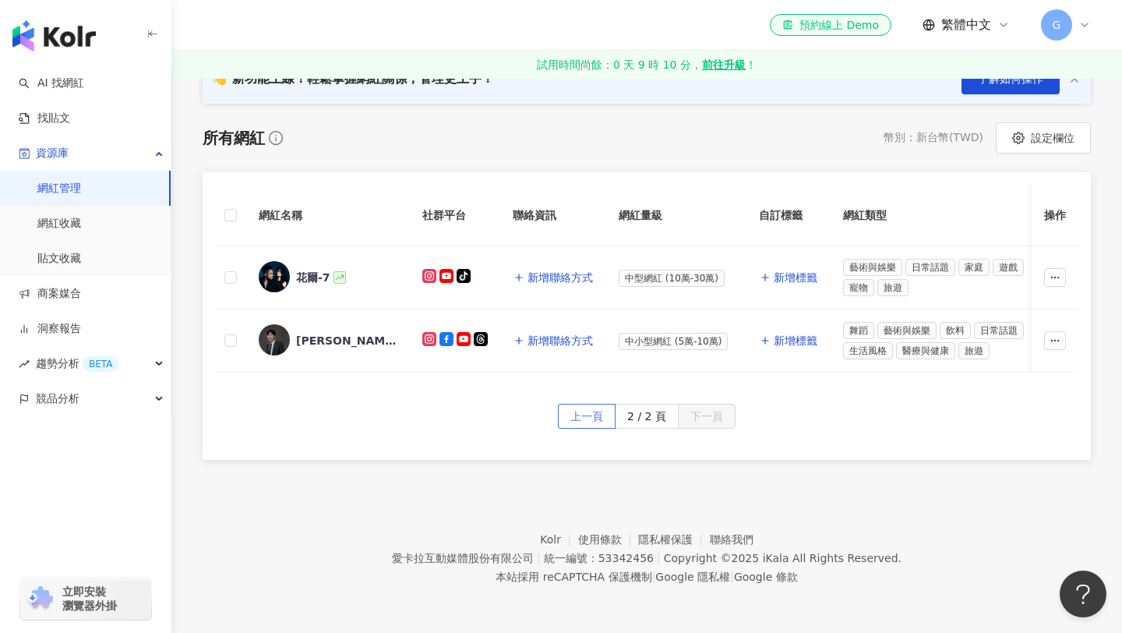
click at [564, 415] on button "上一頁" at bounding box center [587, 416] width 58 height 25
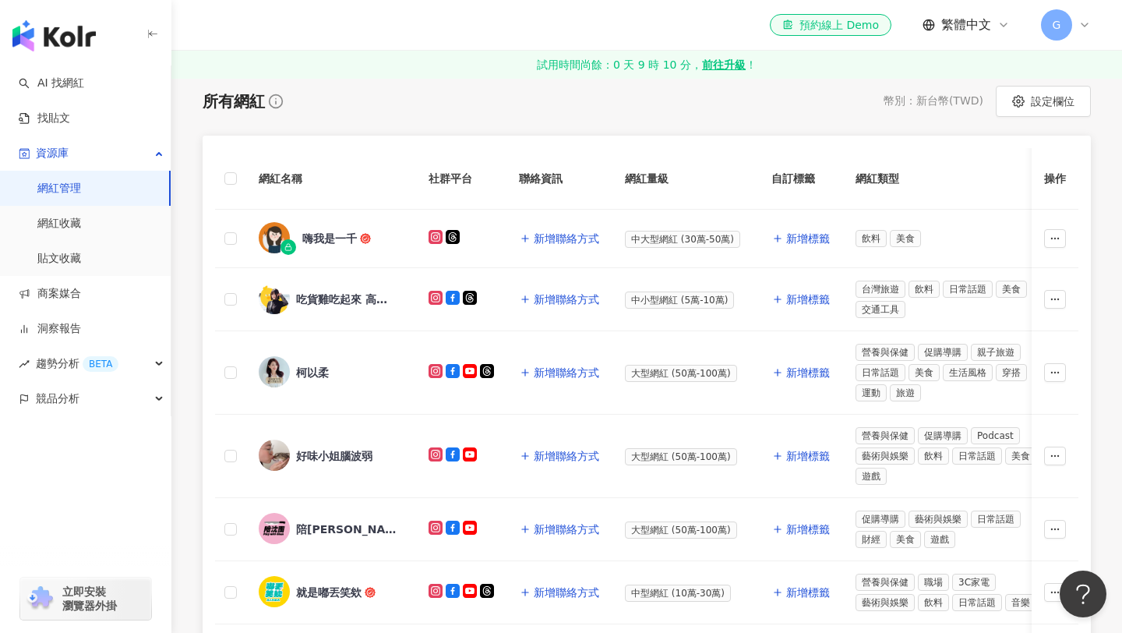
scroll to position [0, 0]
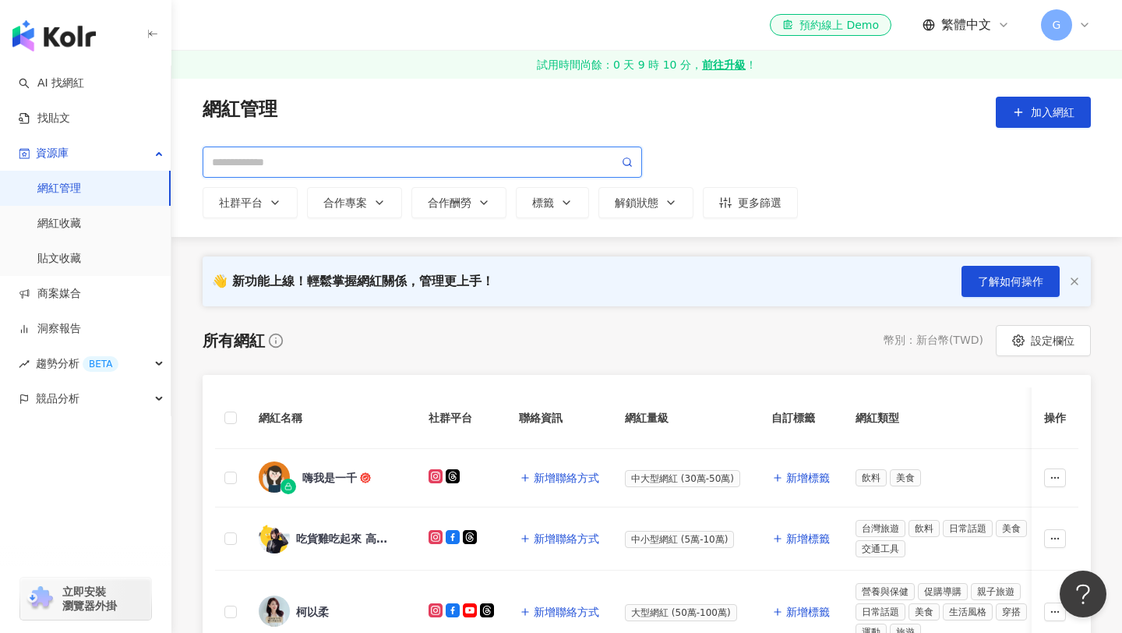
click at [301, 161] on input "search" at bounding box center [415, 162] width 407 height 17
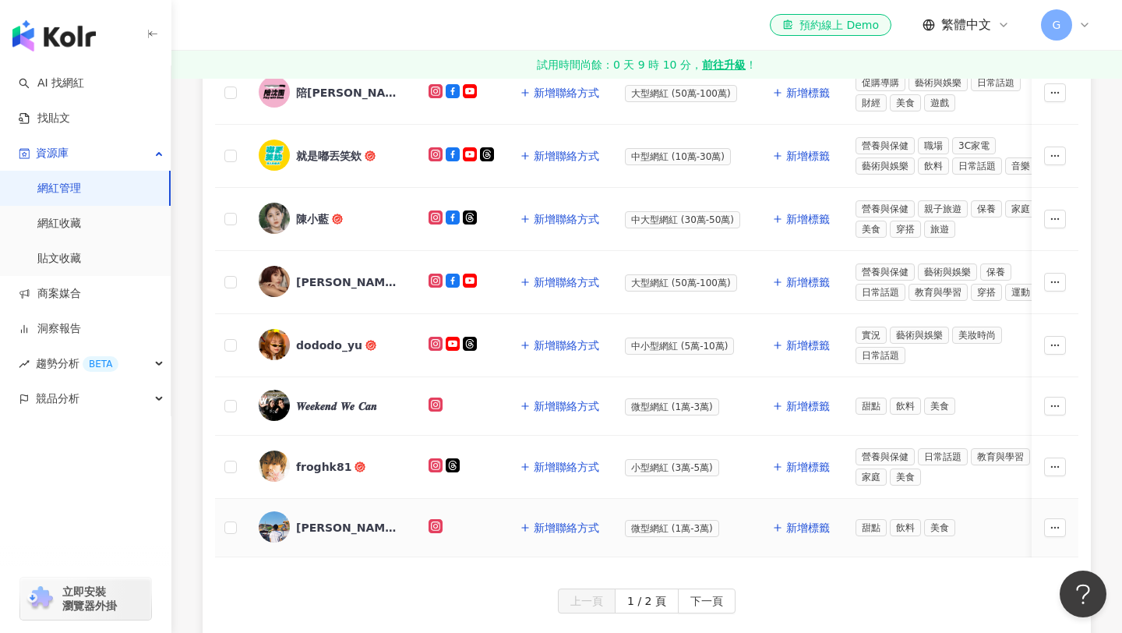
scroll to position [675, 0]
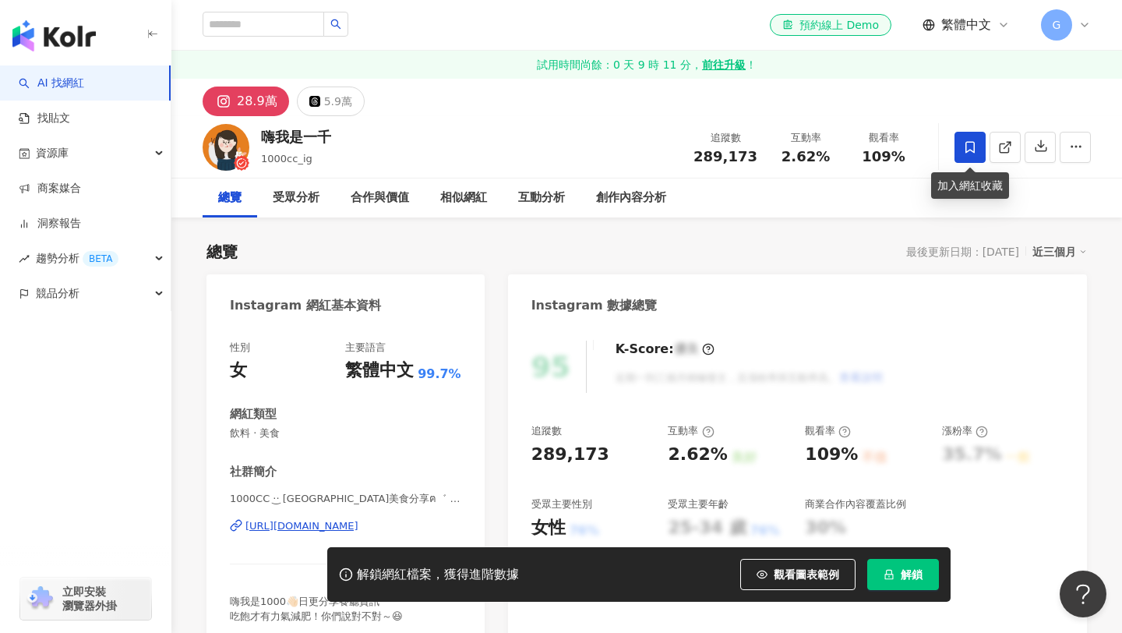
click at [972, 137] on span at bounding box center [970, 147] width 31 height 31
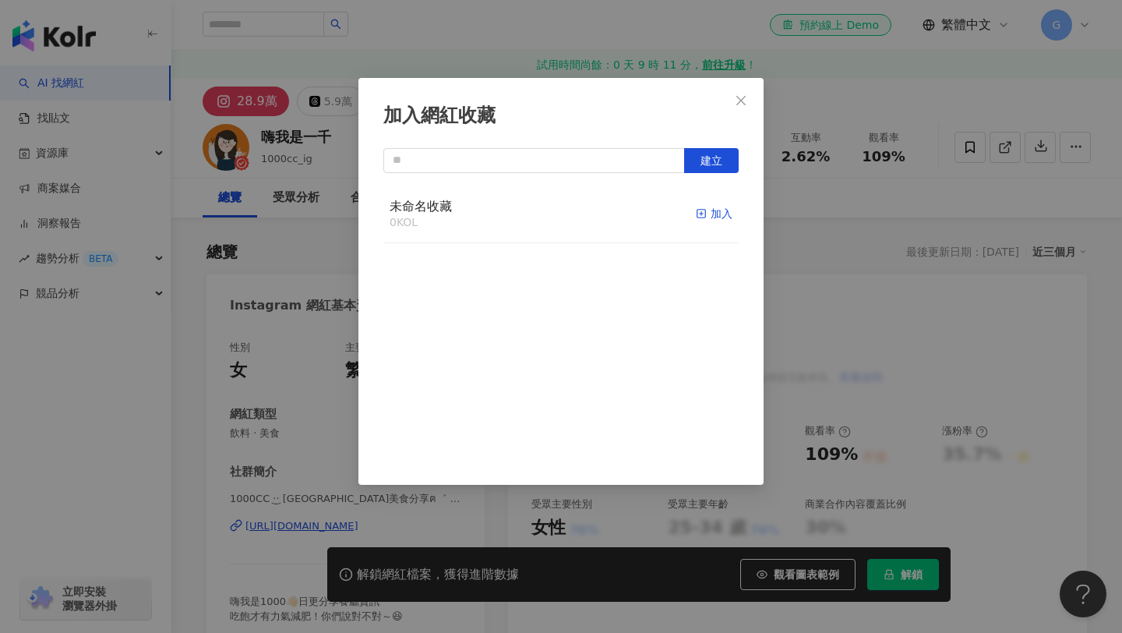
click at [718, 210] on div "加入" at bounding box center [714, 213] width 37 height 17
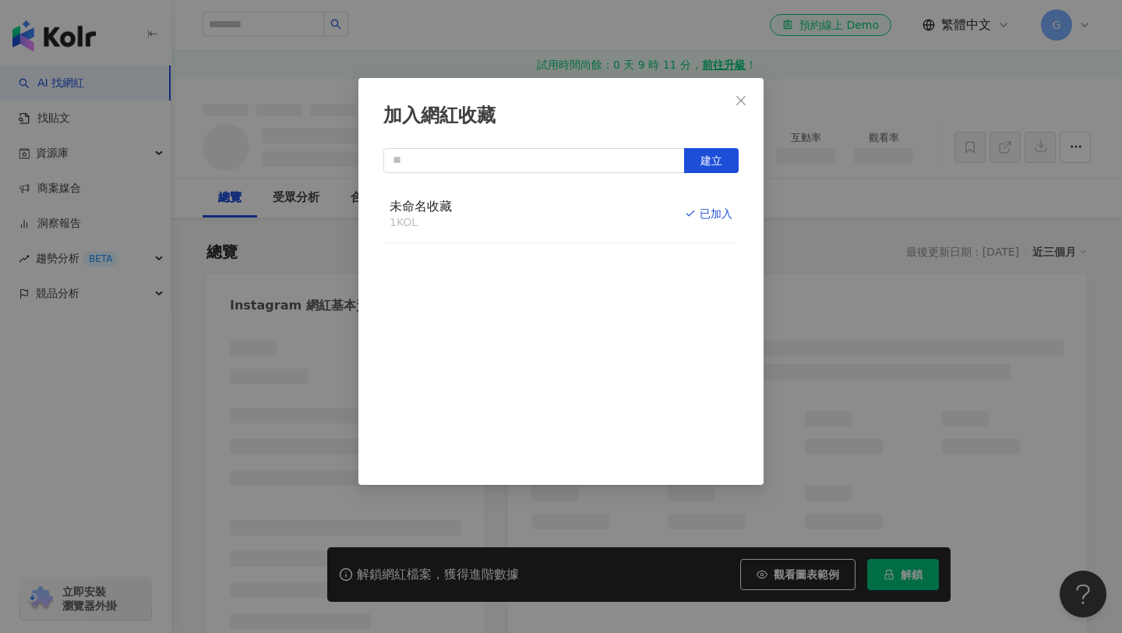
click at [746, 105] on icon "close" at bounding box center [741, 100] width 12 height 12
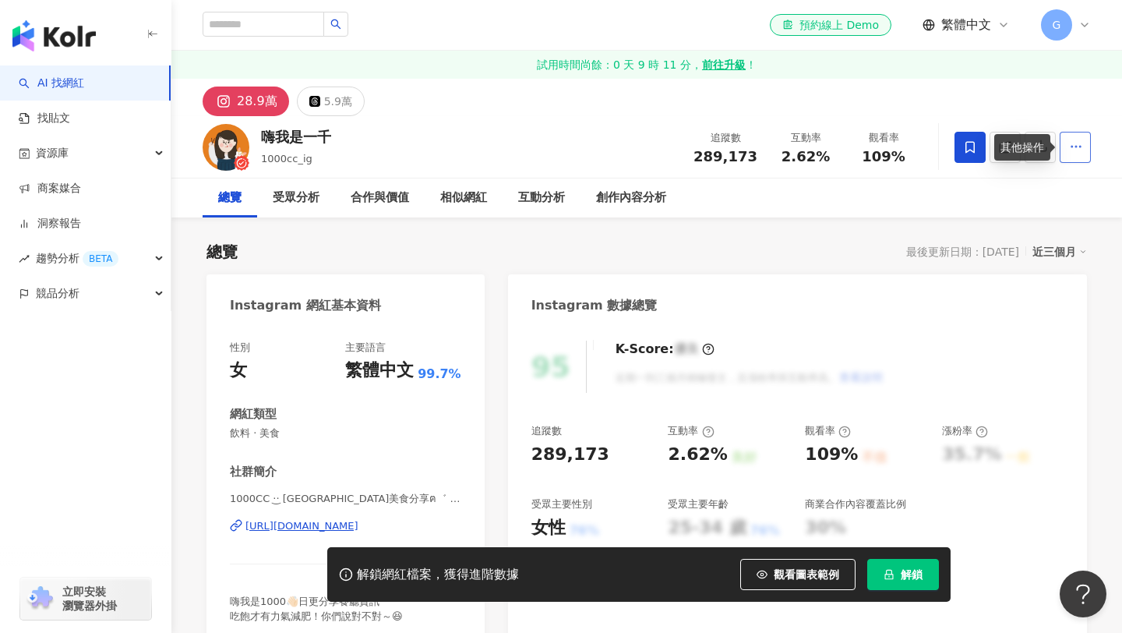
click at [1076, 140] on icon "button" at bounding box center [1076, 147] width 14 height 14
click at [1057, 118] on div "嗨我是一千 1000cc_ig 追蹤數 289,173 互動率 2.62% 觀看率 109%" at bounding box center [646, 147] width 951 height 62
